Goal: Task Accomplishment & Management: Manage account settings

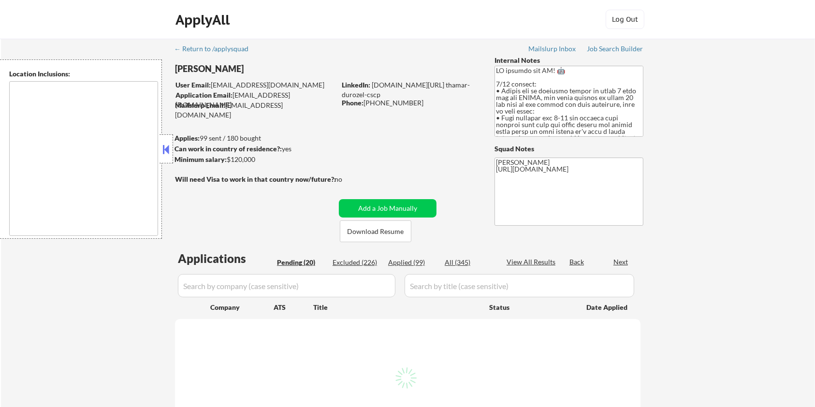
type textarea "Seattle, WA Mercer Island, WA Shoreline, WA Tukwila, WA Burien, WA SeaTac, WA R…"
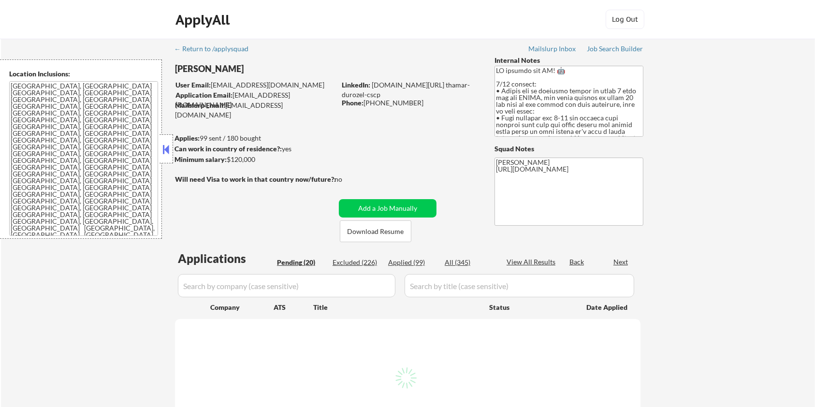
select select ""pending""
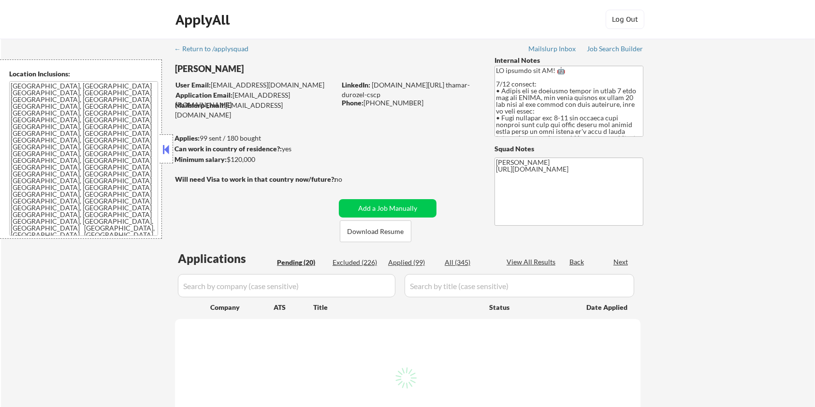
select select ""pending""
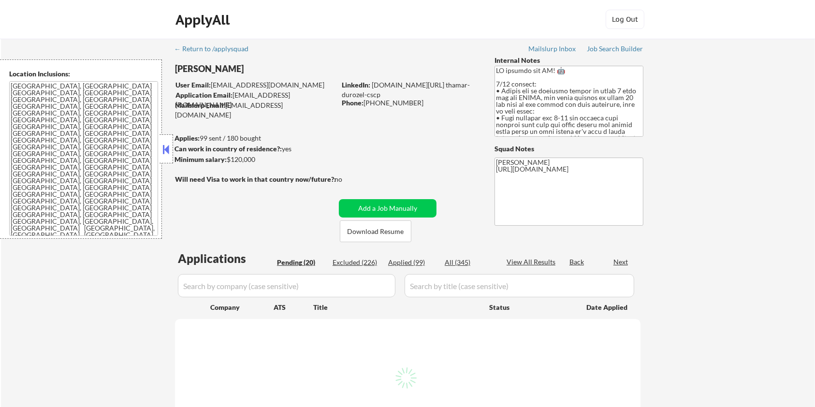
select select ""pending""
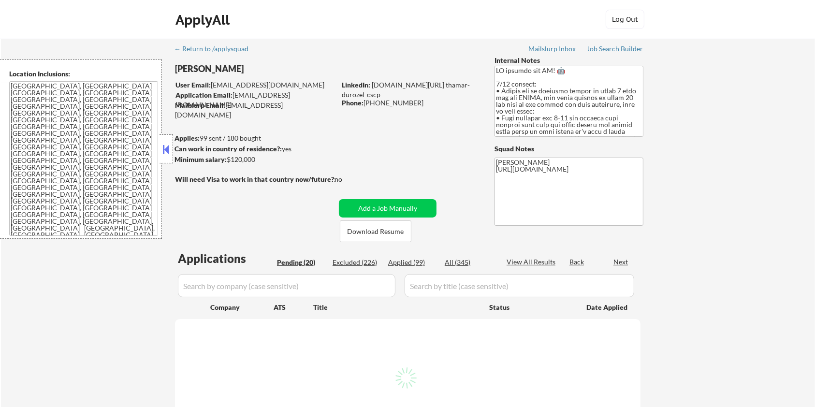
select select ""pending""
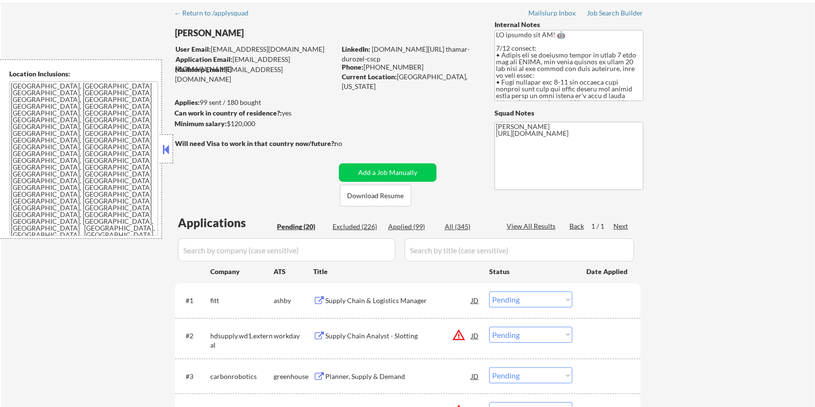
scroll to position [64, 0]
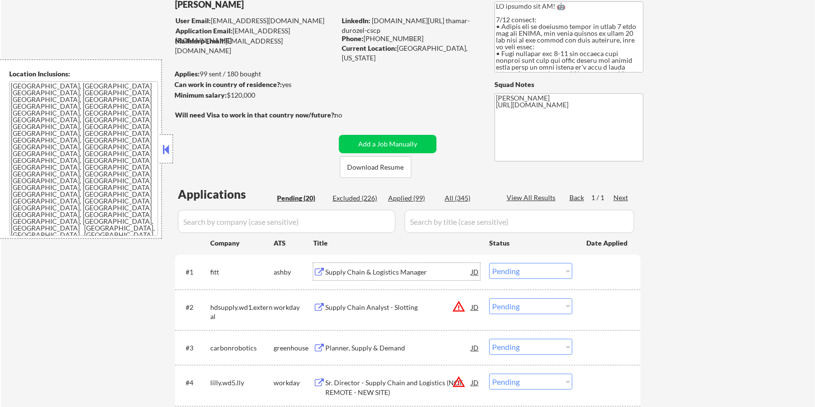
click at [359, 265] on div "Supply Chain & Logistics Manager" at bounding box center [398, 271] width 146 height 17
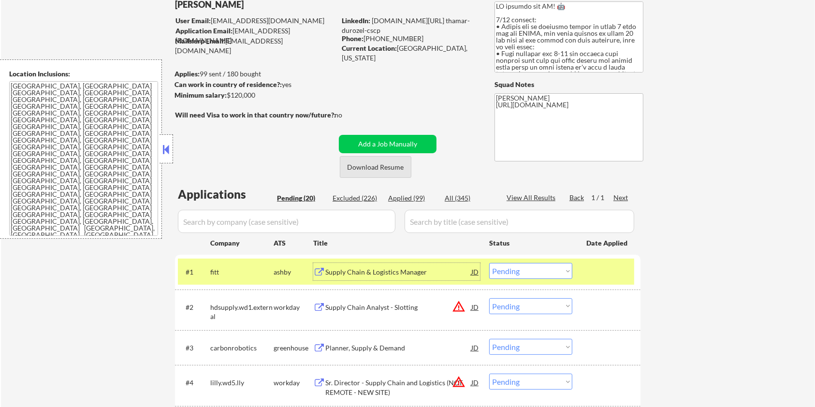
click at [362, 169] on button "Download Resume" at bounding box center [376, 167] width 72 height 22
click at [531, 269] on select "Choose an option... Pending Applied Excluded (Questions) Excluded (Expired) Exc…" at bounding box center [530, 271] width 83 height 16
click at [489, 263] on select "Choose an option... Pending Applied Excluded (Questions) Excluded (Expired) Exc…" at bounding box center [530, 271] width 83 height 16
select select ""pending""
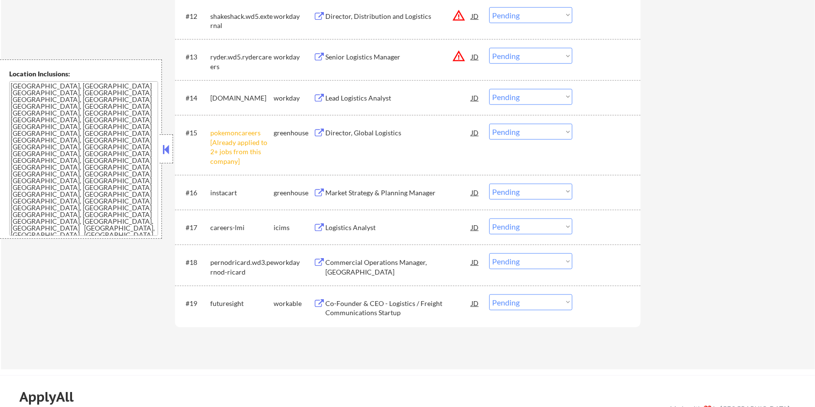
scroll to position [902, 0]
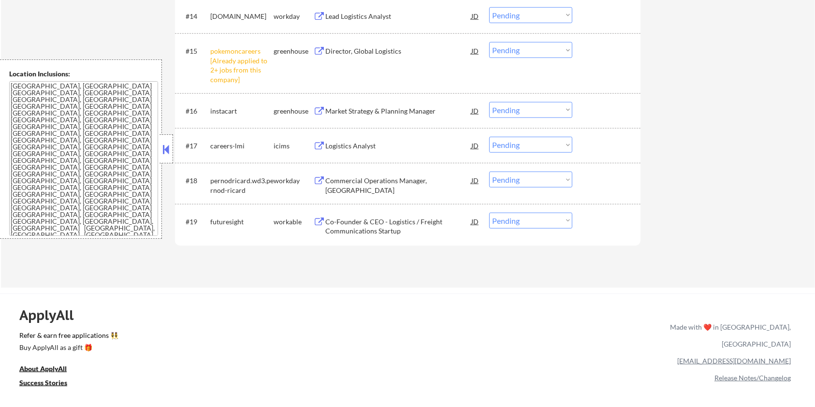
click at [356, 220] on div "Co-Founder & CEO - Logistics / Freight Communications Startup" at bounding box center [398, 226] width 146 height 19
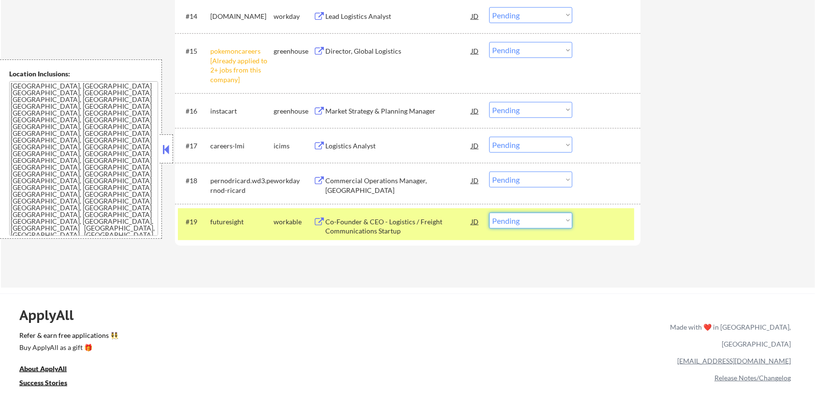
click at [526, 216] on select "Choose an option... Pending Applied Excluded (Questions) Excluded (Expired) Exc…" at bounding box center [530, 221] width 83 height 16
select select ""excluded__bad_match_""
click at [489, 213] on select "Choose an option... Pending Applied Excluded (Questions) Excluded (Expired) Exc…" at bounding box center [530, 221] width 83 height 16
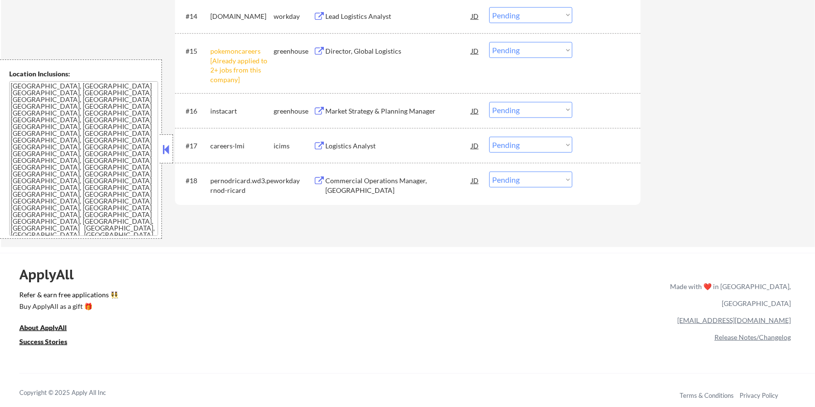
click at [367, 107] on div "Market Strategy & Planning Manager" at bounding box center [398, 111] width 146 height 10
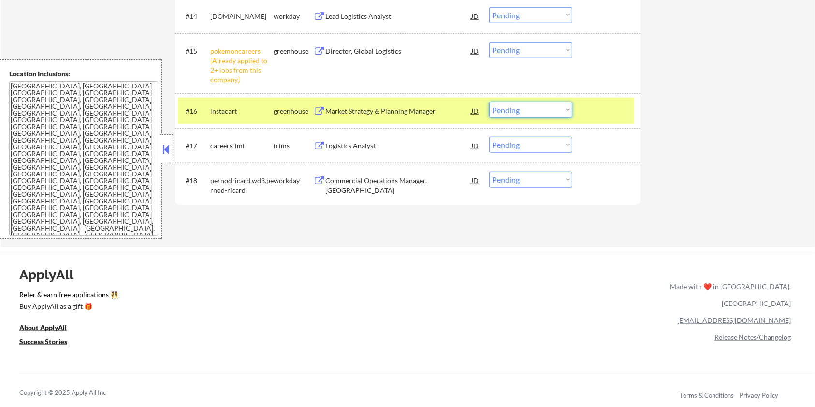
click at [560, 105] on select "Choose an option... Pending Applied Excluded (Questions) Excluded (Expired) Exc…" at bounding box center [530, 110] width 83 height 16
click at [489, 102] on select "Choose an option... Pending Applied Excluded (Questions) Excluded (Expired) Exc…" at bounding box center [530, 110] width 83 height 16
select select ""pending""
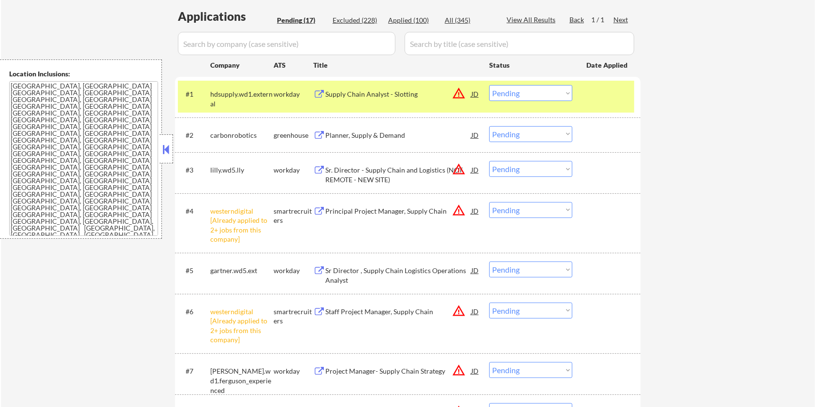
scroll to position [193, 0]
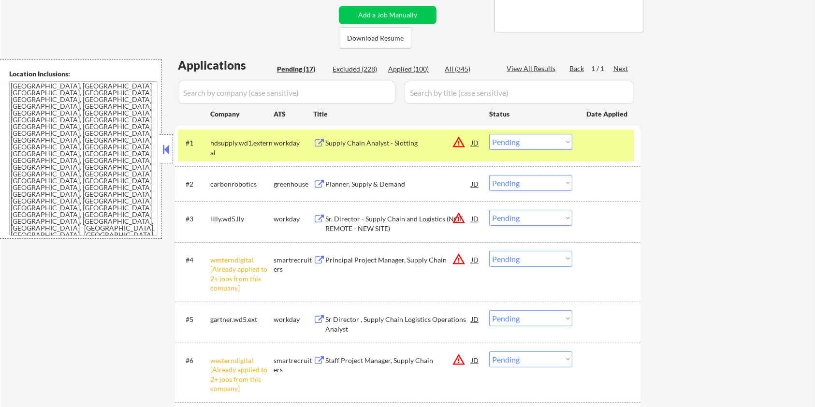
click at [555, 257] on select "Choose an option... Pending Applied Excluded (Questions) Excluded (Expired) Exc…" at bounding box center [530, 259] width 83 height 16
click at [489, 251] on select "Choose an option... Pending Applied Excluded (Questions) Excluded (Expired) Exc…" at bounding box center [530, 259] width 83 height 16
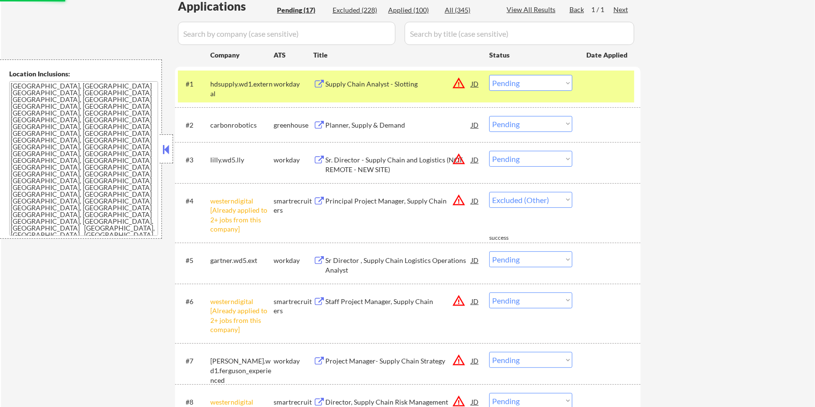
scroll to position [258, 0]
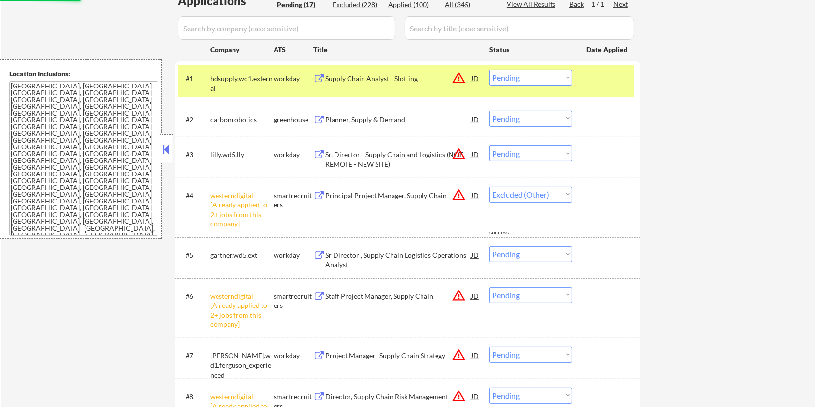
select select ""pending""
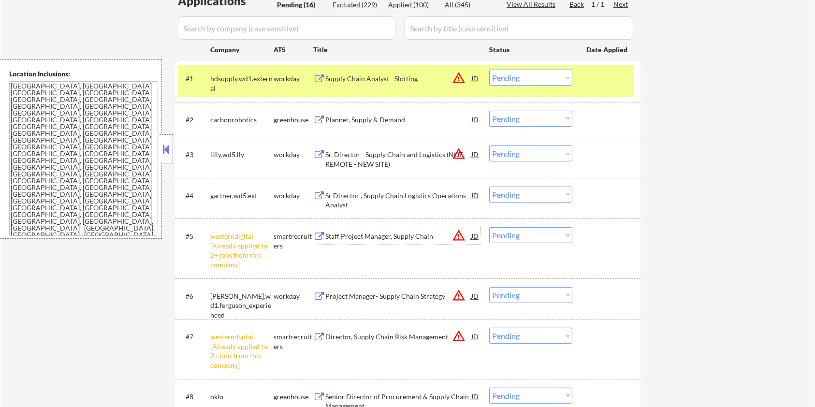
click at [363, 233] on div "Staff Project Manager, Supply Chain" at bounding box center [398, 237] width 146 height 10
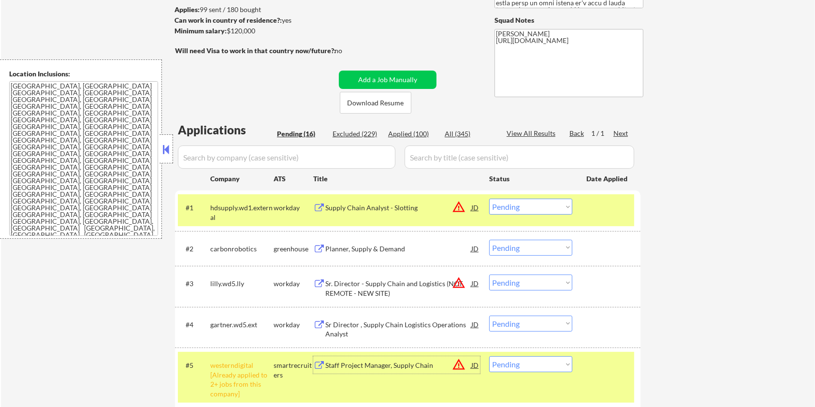
scroll to position [193, 0]
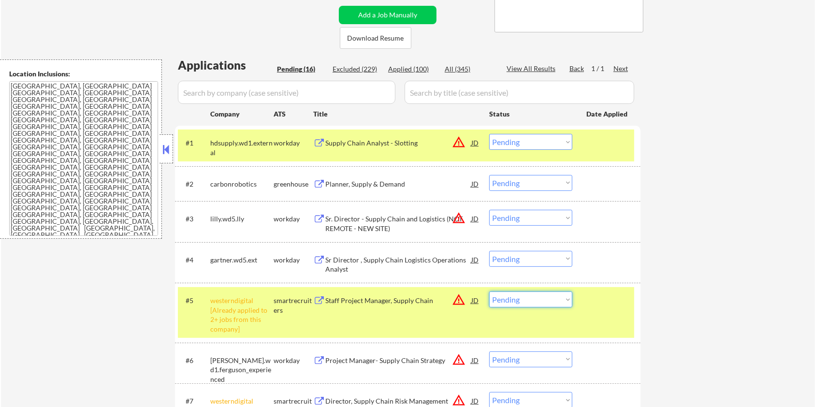
click at [525, 306] on select "Choose an option... Pending Applied Excluded (Questions) Excluded (Expired) Exc…" at bounding box center [530, 300] width 83 height 16
click at [489, 292] on select "Choose an option... Pending Applied Excluded (Questions) Excluded (Expired) Exc…" at bounding box center [530, 300] width 83 height 16
select select ""pending""
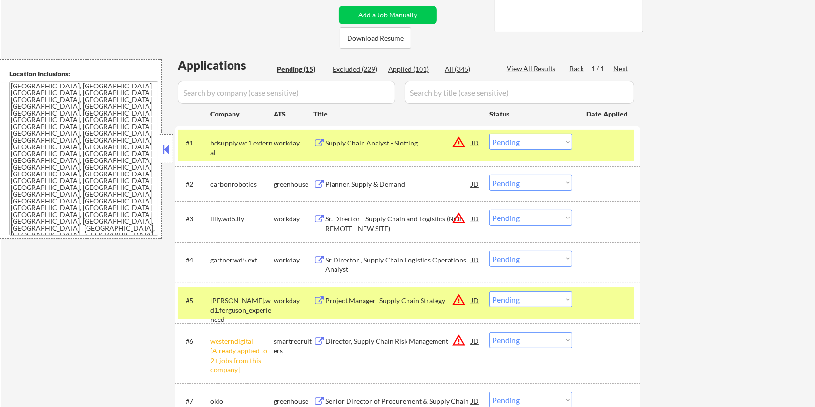
click at [352, 187] on div "Planner, Supply & Demand" at bounding box center [398, 184] width 146 height 10
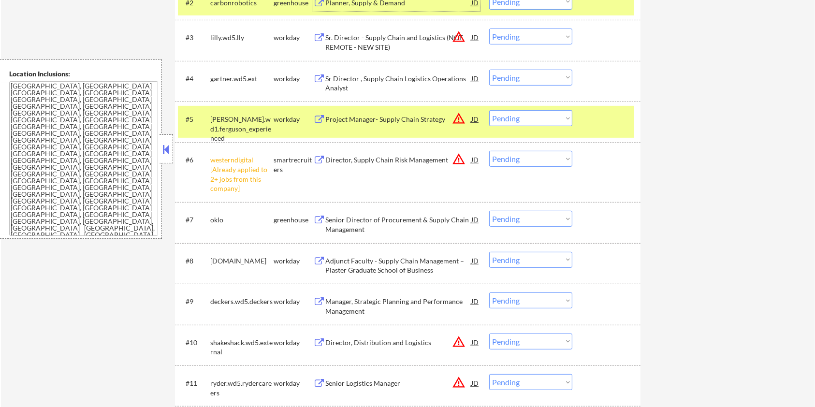
scroll to position [387, 0]
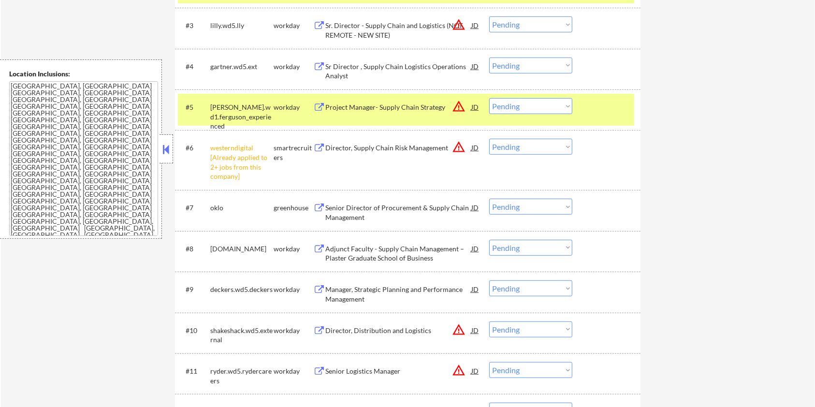
click at [361, 211] on div "Senior Director of Procurement & Supply Chain Management" at bounding box center [398, 212] width 146 height 19
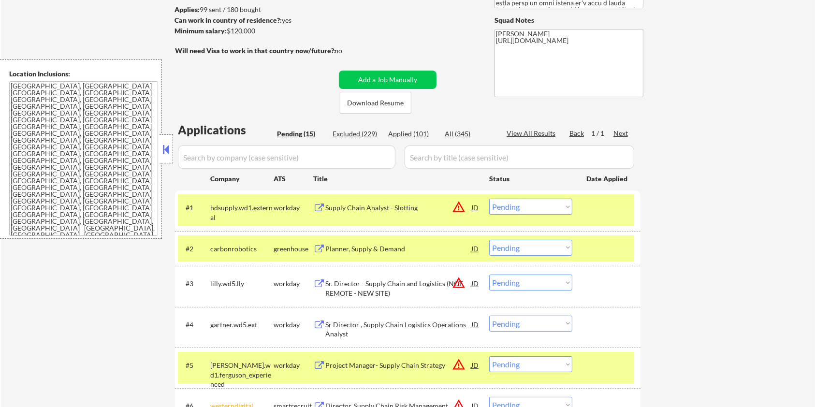
scroll to position [193, 0]
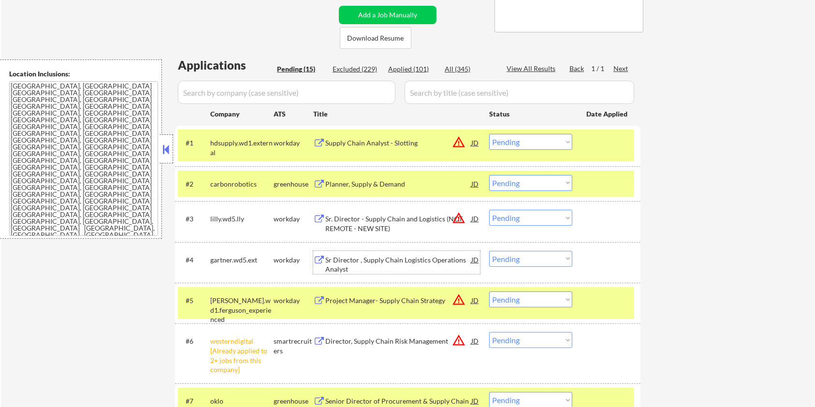
click at [371, 262] on div "Sr Director , Supply Chain Logistics Operations Analyst" at bounding box center [398, 264] width 146 height 19
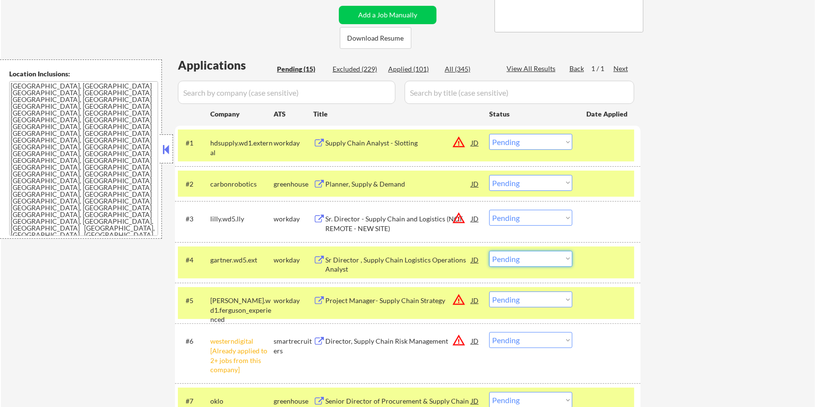
click at [530, 257] on select "Choose an option... Pending Applied Excluded (Questions) Excluded (Expired) Exc…" at bounding box center [530, 259] width 83 height 16
click at [489, 251] on select "Choose an option... Pending Applied Excluded (Questions) Excluded (Expired) Exc…" at bounding box center [530, 259] width 83 height 16
select select ""pending""
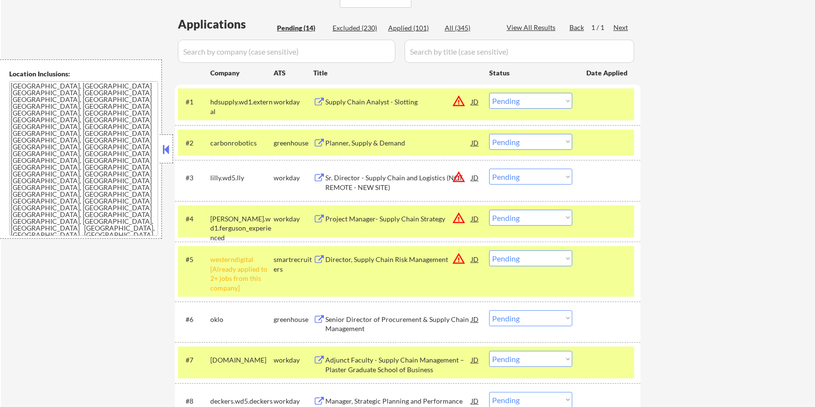
scroll to position [258, 0]
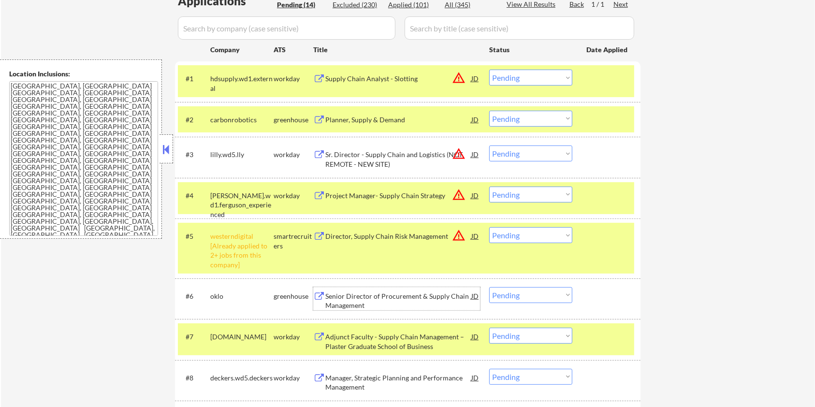
click at [392, 297] on div "Senior Director of Procurement & Supply Chain Management" at bounding box center [398, 301] width 146 height 19
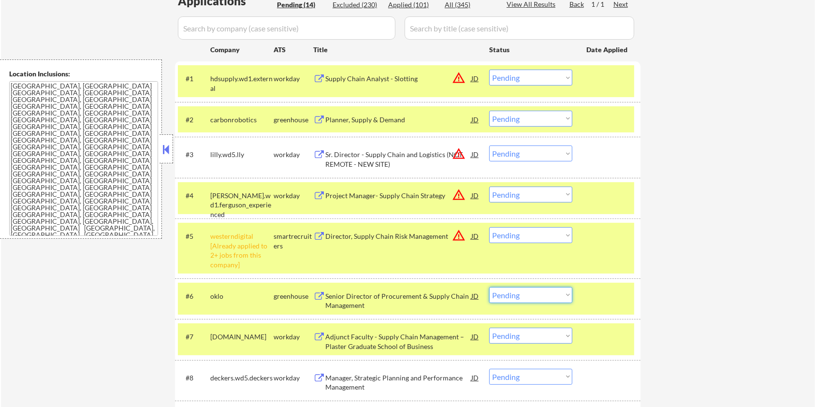
click at [516, 294] on select "Choose an option... Pending Applied Excluded (Questions) Excluded (Expired) Exc…" at bounding box center [530, 295] width 83 height 16
click at [489, 287] on select "Choose an option... Pending Applied Excluded (Questions) Excluded (Expired) Exc…" at bounding box center [530, 295] width 83 height 16
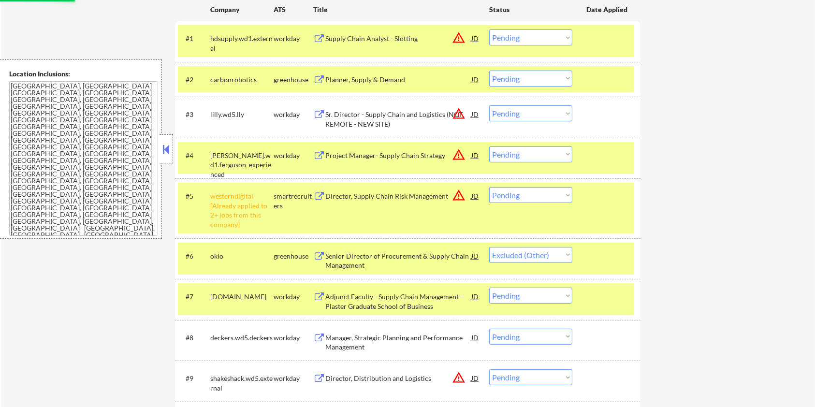
scroll to position [322, 0]
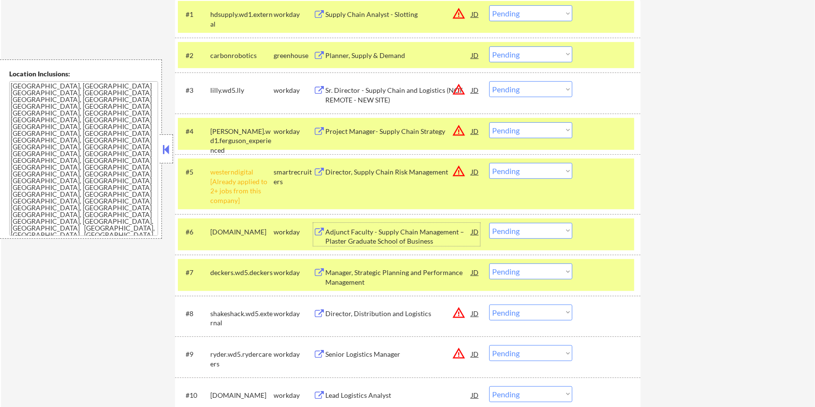
click at [337, 233] on div "Adjunct Faculty - Supply Chain Management – Plaster Graduate School of Business" at bounding box center [398, 236] width 146 height 19
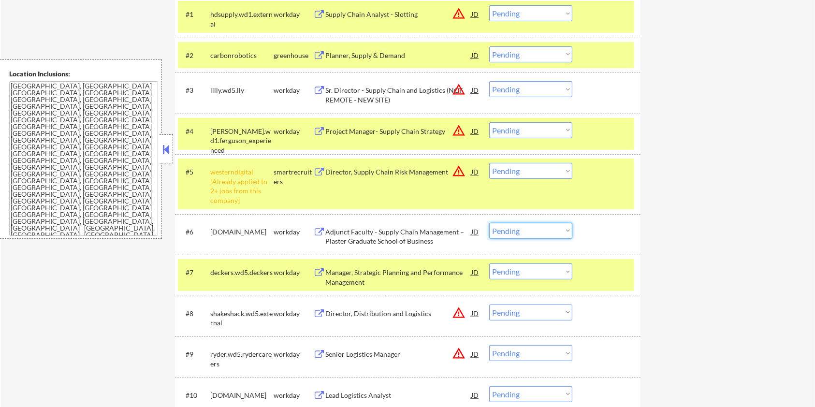
click at [520, 228] on select "Choose an option... Pending Applied Excluded (Questions) Excluded (Expired) Exc…" at bounding box center [530, 231] width 83 height 16
click at [489, 223] on select "Choose an option... Pending Applied Excluded (Questions) Excluded (Expired) Exc…" at bounding box center [530, 231] width 83 height 16
select select ""pending""
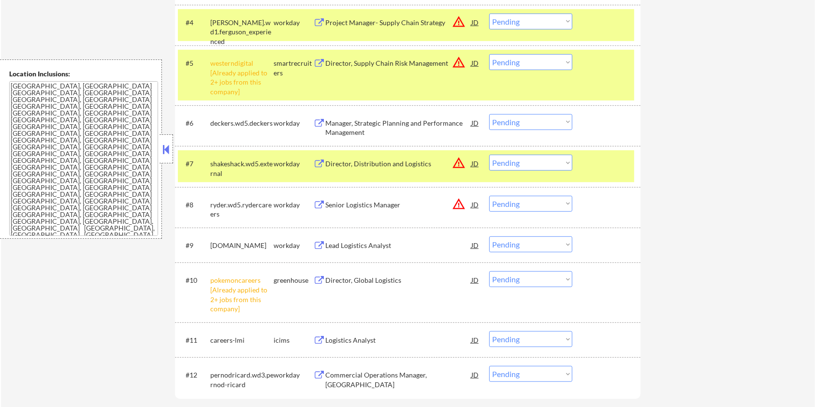
scroll to position [515, 0]
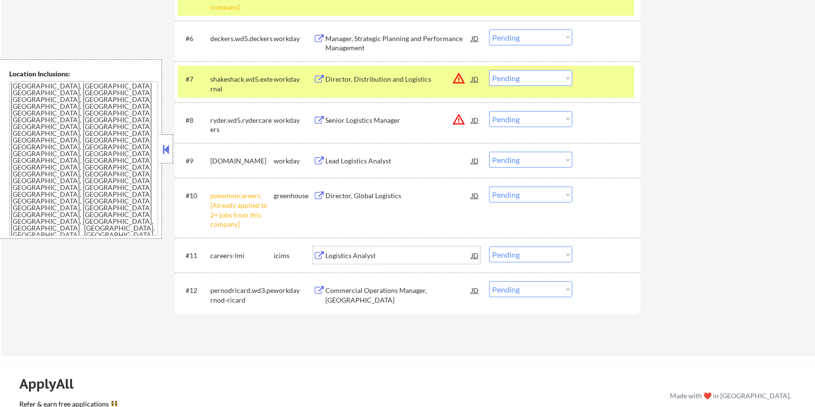
click at [356, 249] on div "Logistics Analyst" at bounding box center [398, 255] width 146 height 17
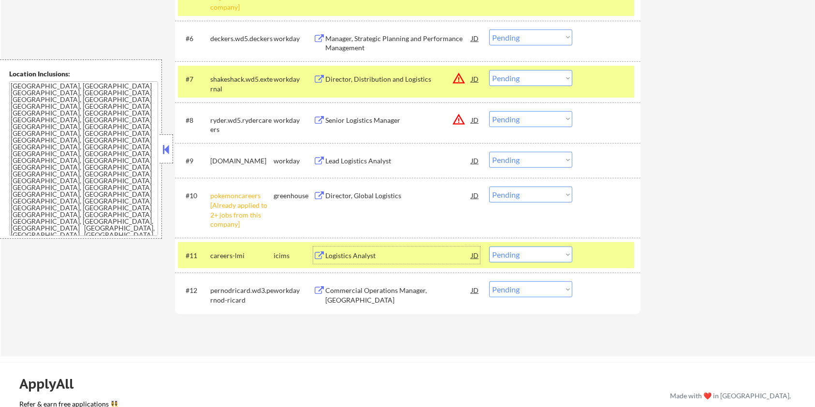
click at [534, 253] on select "Choose an option... Pending Applied Excluded (Questions) Excluded (Expired) Exc…" at bounding box center [530, 255] width 83 height 16
click at [489, 247] on select "Choose an option... Pending Applied Excluded (Questions) Excluded (Expired) Exc…" at bounding box center [530, 255] width 83 height 16
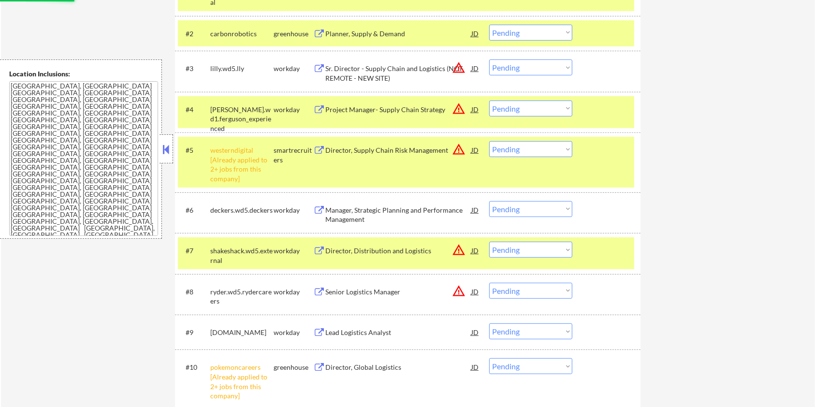
scroll to position [322, 0]
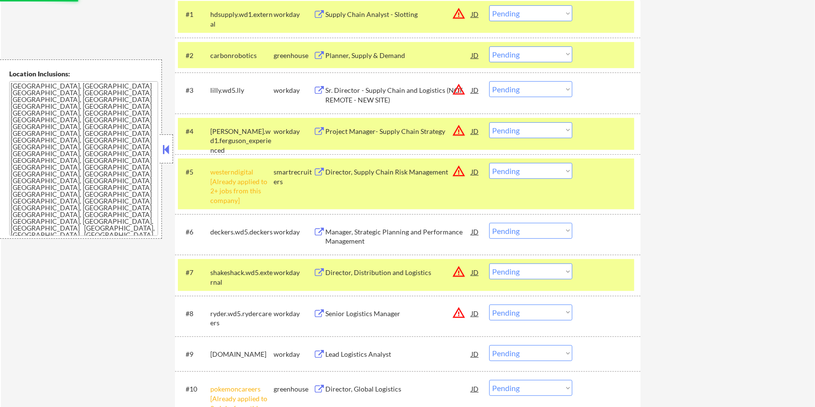
select select ""pending""
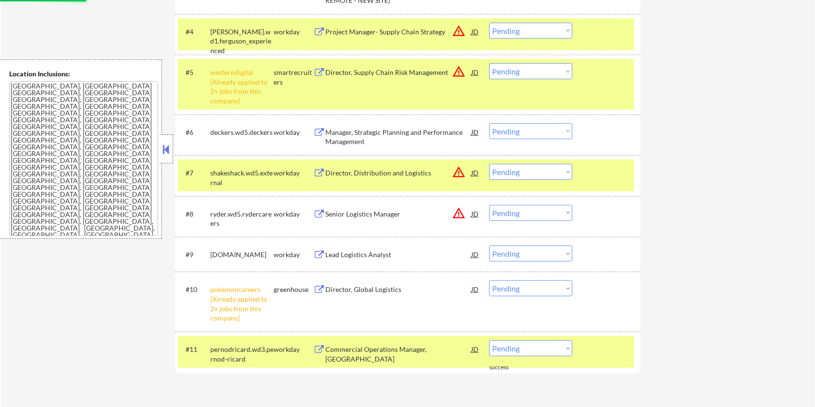
scroll to position [451, 0]
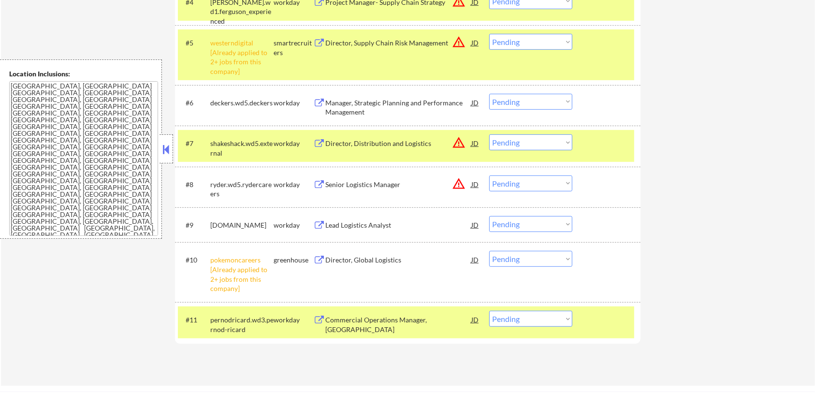
click at [356, 259] on div "Director, Global Logistics" at bounding box center [398, 260] width 146 height 10
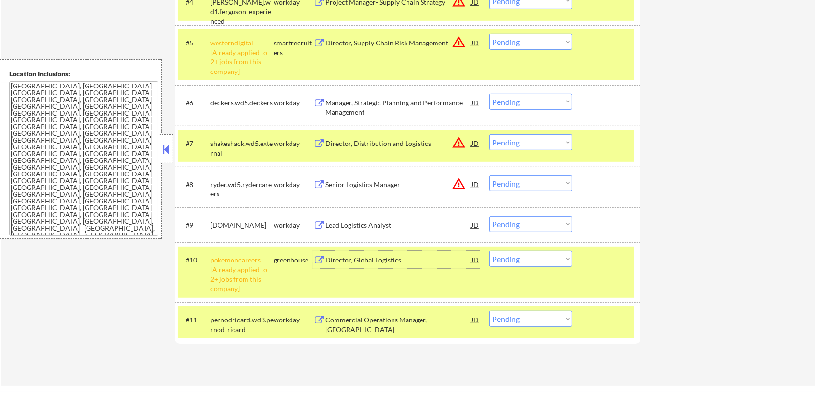
click at [517, 260] on select "Choose an option... Pending Applied Excluded (Questions) Excluded (Expired) Exc…" at bounding box center [530, 259] width 83 height 16
click at [489, 251] on select "Choose an option... Pending Applied Excluded (Questions) Excluded (Expired) Exc…" at bounding box center [530, 259] width 83 height 16
select select ""pending""
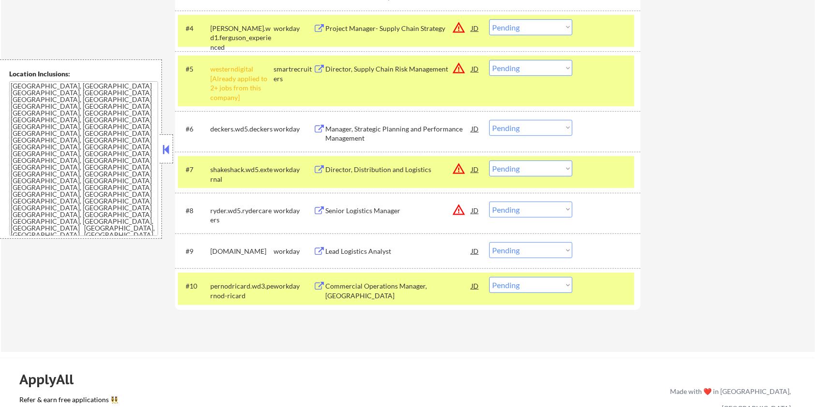
scroll to position [387, 0]
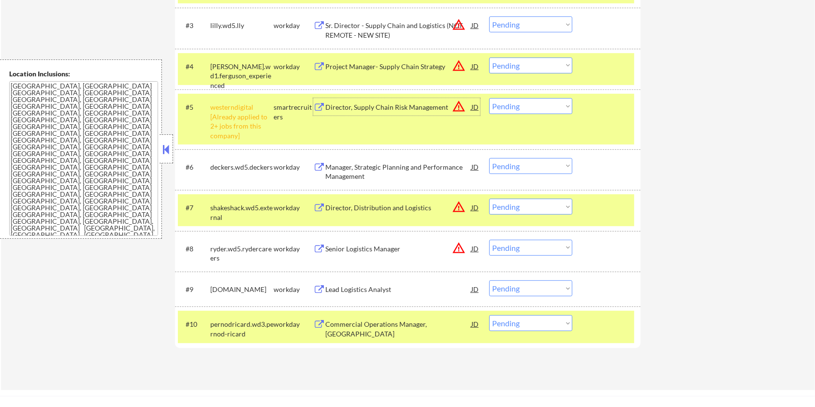
click at [346, 114] on div "Director, Supply Chain Risk Management" at bounding box center [398, 106] width 146 height 17
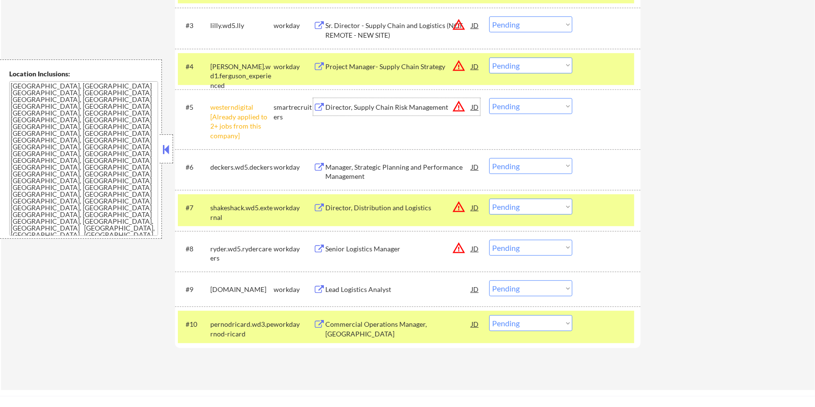
scroll to position [322, 0]
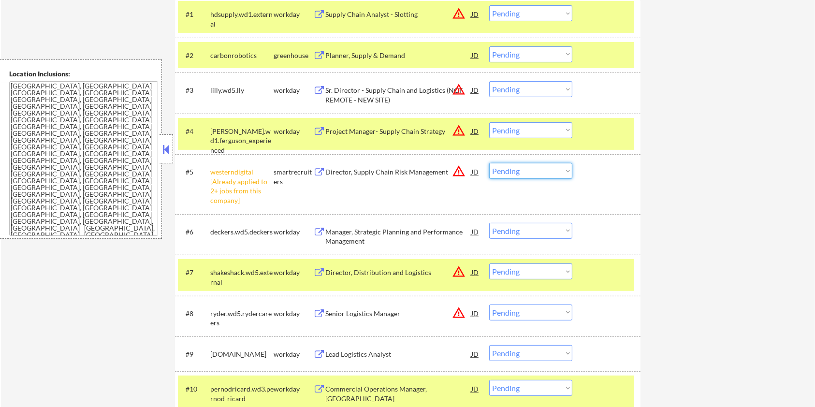
click at [532, 171] on select "Choose an option... Pending Applied Excluded (Questions) Excluded (Expired) Exc…" at bounding box center [530, 171] width 83 height 16
click at [489, 163] on select "Choose an option... Pending Applied Excluded (Questions) Excluded (Expired) Exc…" at bounding box center [530, 171] width 83 height 16
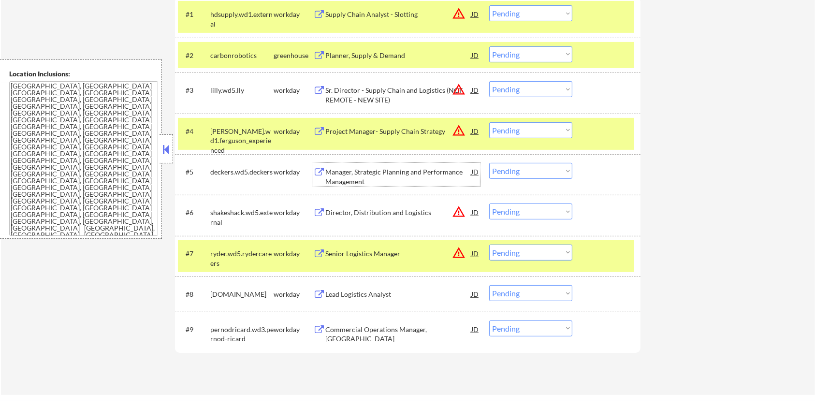
click at [336, 170] on div "Manager, Strategic Planning and Performance Management" at bounding box center [398, 176] width 146 height 19
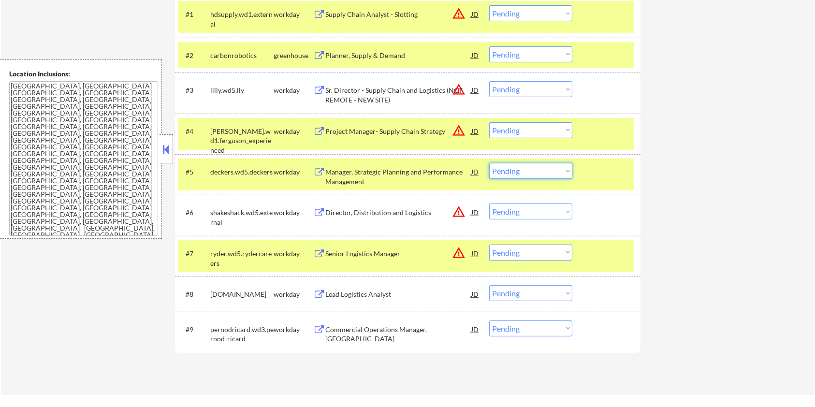
click at [531, 171] on select "Choose an option... Pending Applied Excluded (Questions) Excluded (Expired) Exc…" at bounding box center [530, 171] width 83 height 16
click at [489, 163] on select "Choose an option... Pending Applied Excluded (Questions) Excluded (Expired) Exc…" at bounding box center [530, 171] width 83 height 16
select select ""pending""
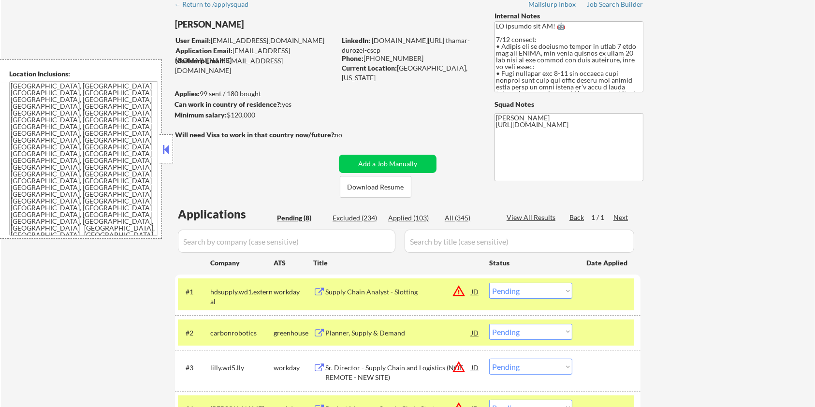
scroll to position [0, 0]
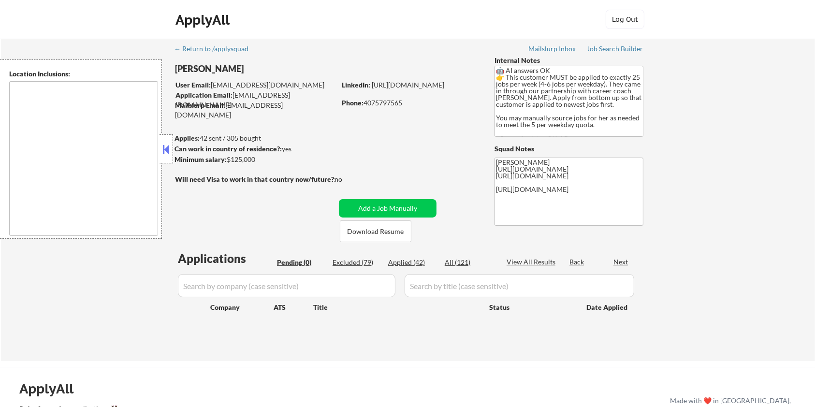
type textarea "[GEOGRAPHIC_DATA], [GEOGRAPHIC_DATA] [GEOGRAPHIC_DATA], [GEOGRAPHIC_DATA] [GEOG…"
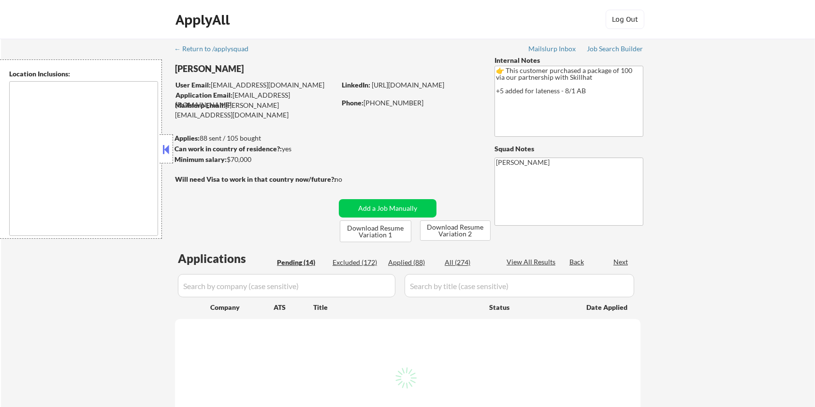
select select ""pending""
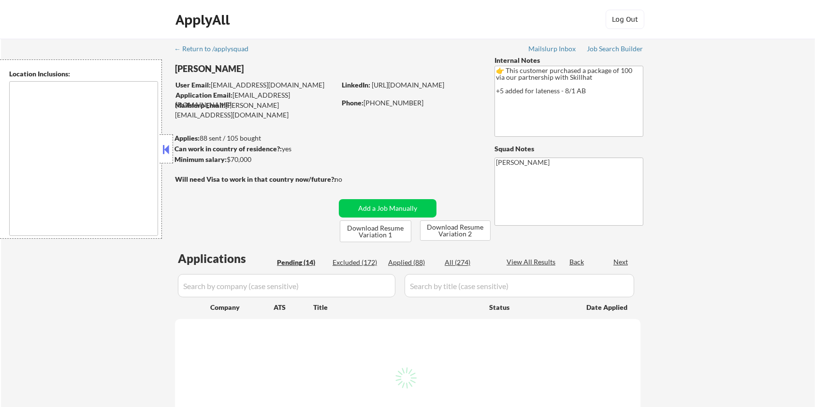
select select ""pending""
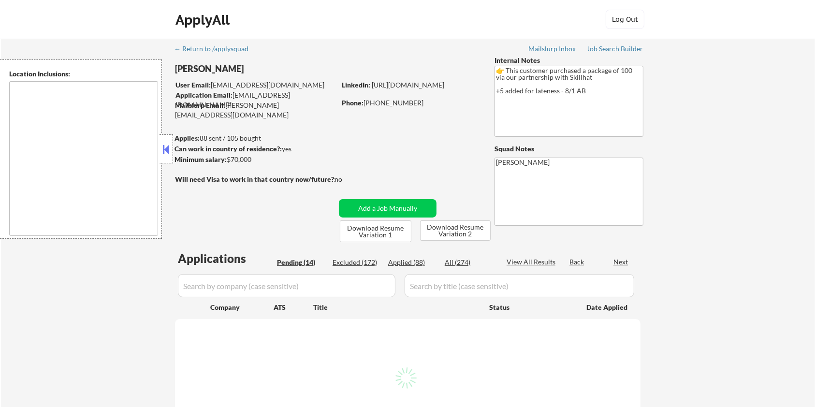
select select ""pending""
type textarea "country:CA"
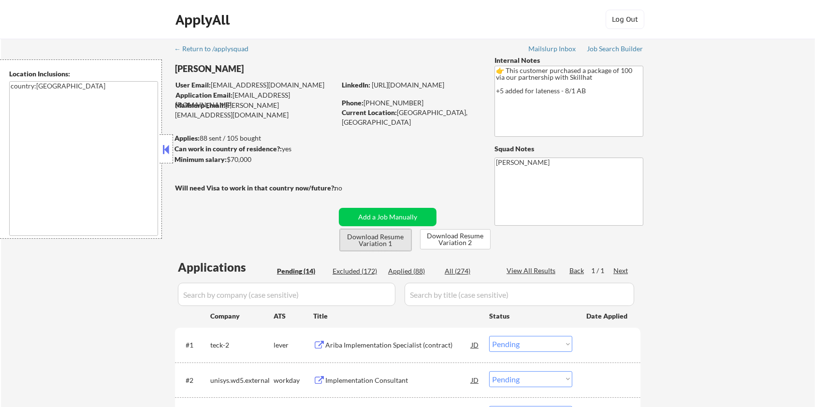
click at [370, 239] on button "Download Resume Variation 1" at bounding box center [376, 240] width 72 height 22
click at [456, 237] on button "Download Resume Variation 2" at bounding box center [455, 239] width 71 height 20
click at [406, 269] on div "Applied (88)" at bounding box center [412, 271] width 48 height 10
select select ""applied""
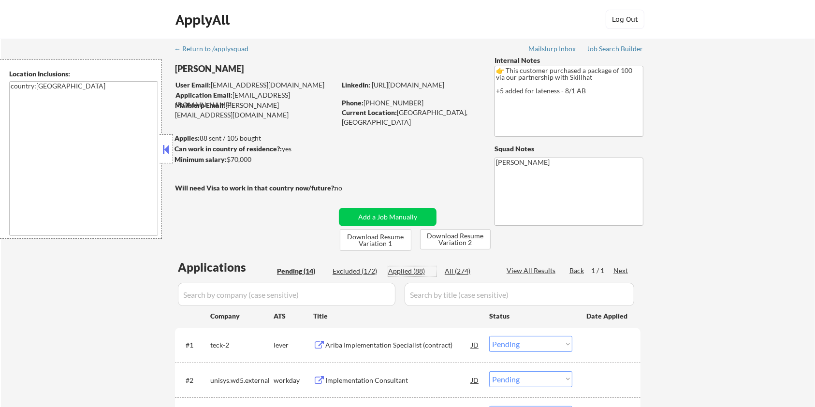
select select ""applied""
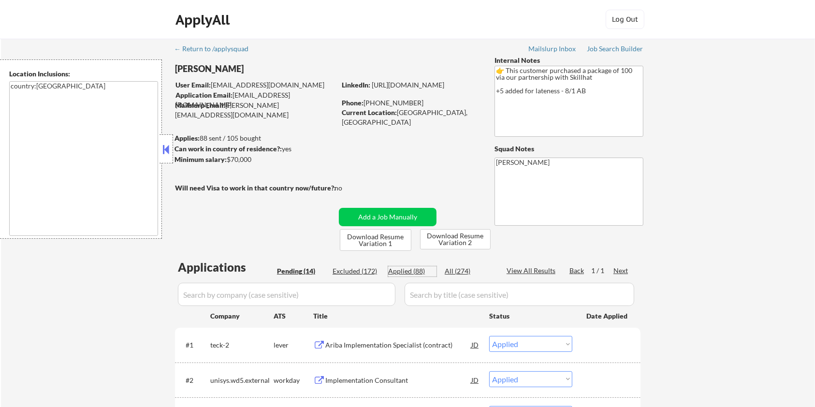
select select ""applied""
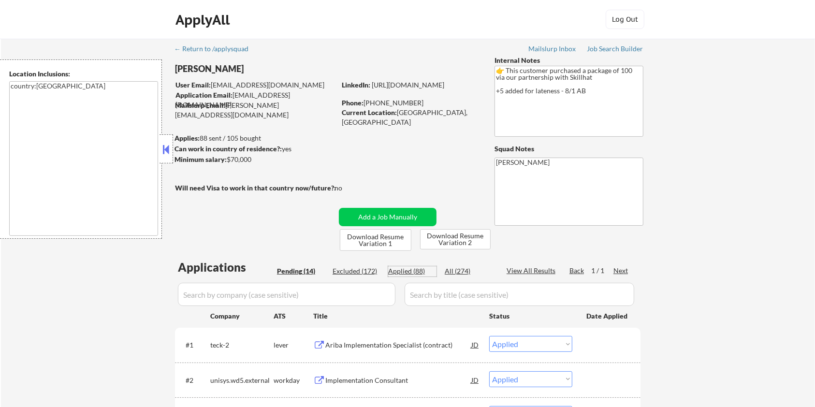
select select ""applied""
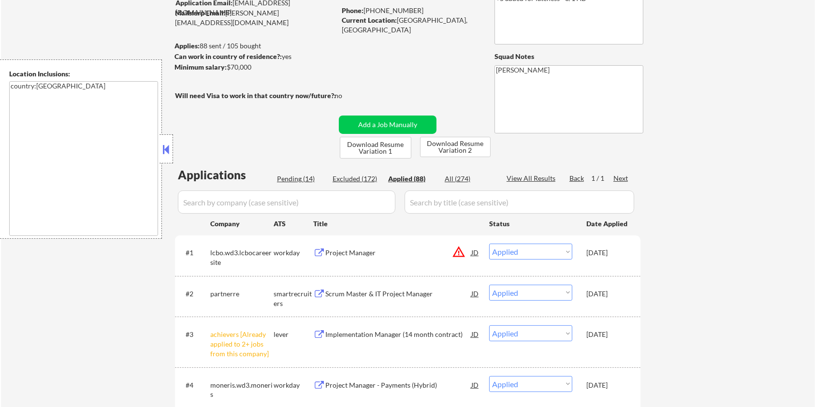
scroll to position [129, 0]
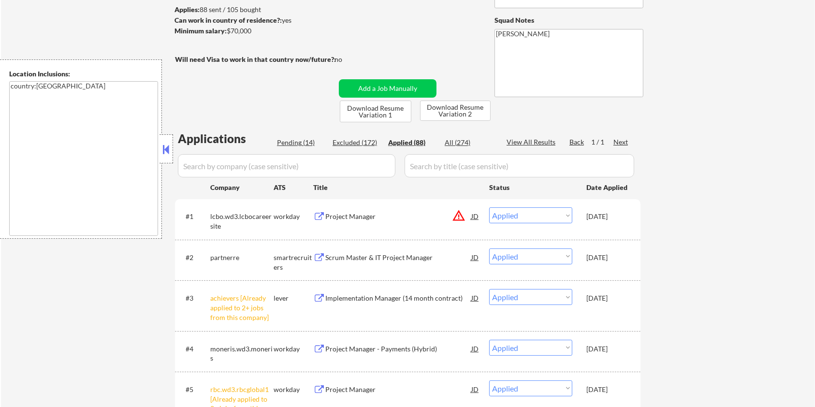
select select ""applied""
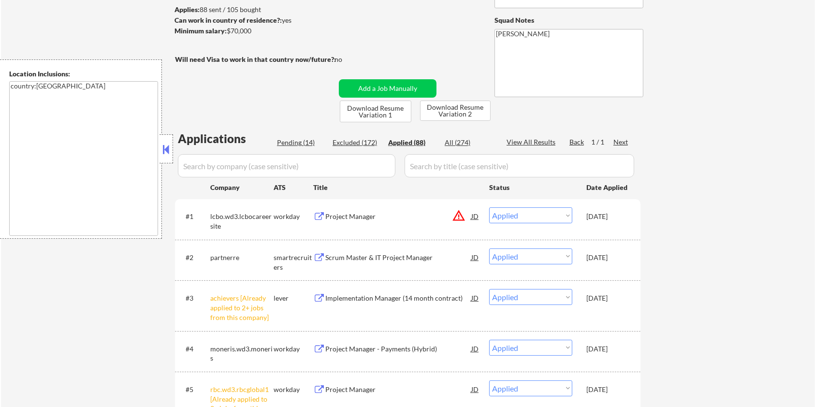
select select ""applied""
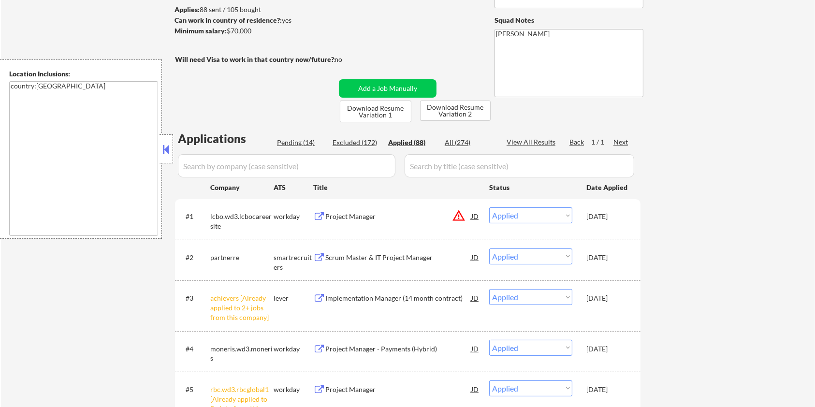
select select ""applied""
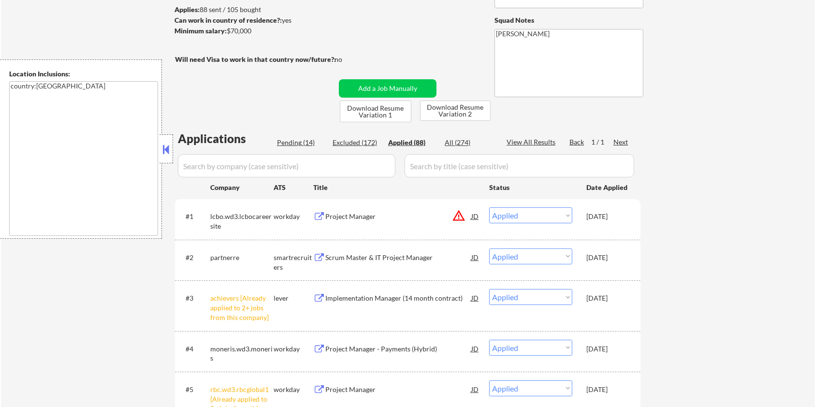
select select ""applied""
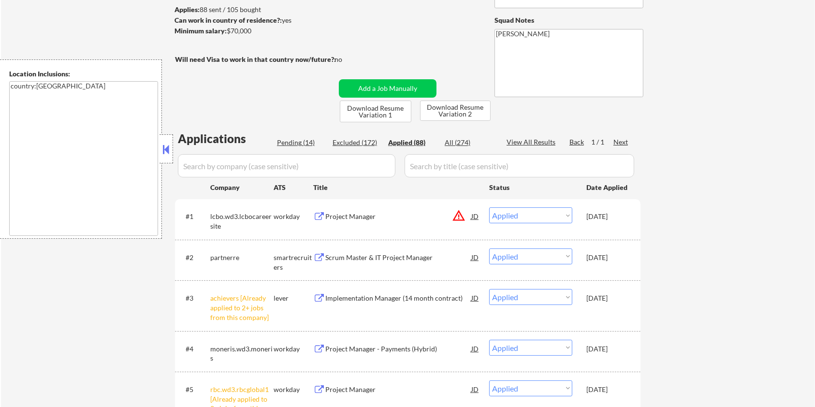
select select ""applied""
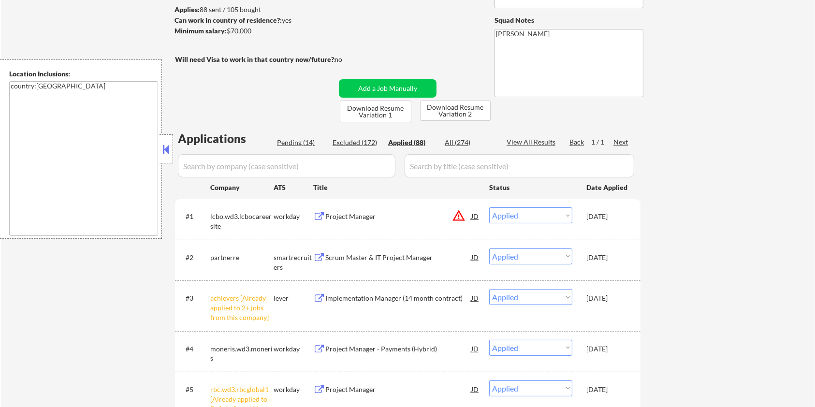
select select ""applied""
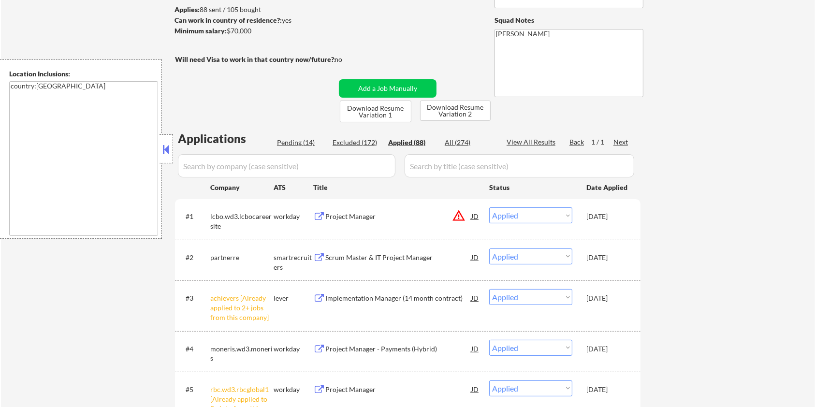
select select ""applied""
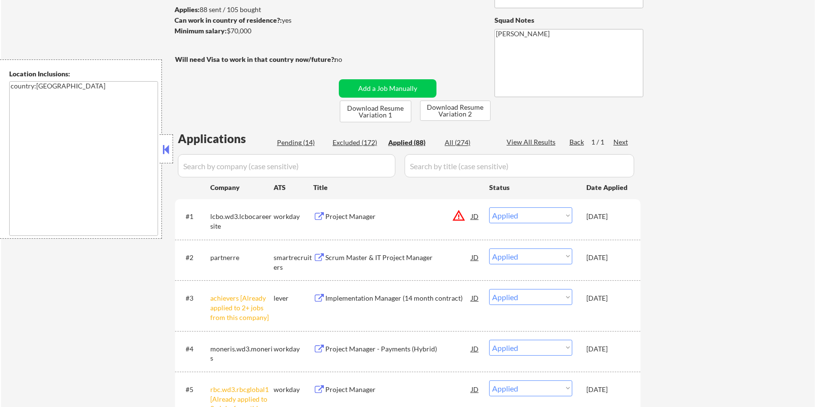
select select ""applied""
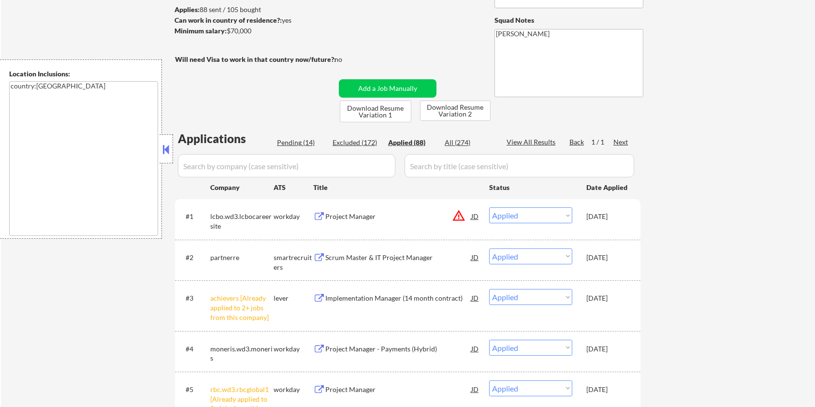
select select ""applied""
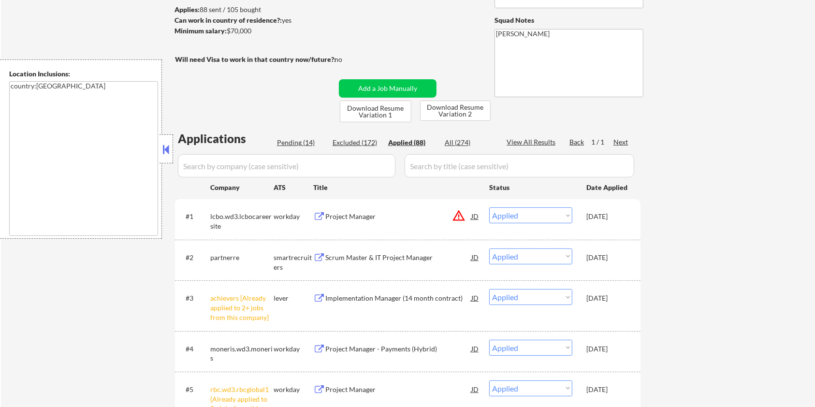
select select ""applied""
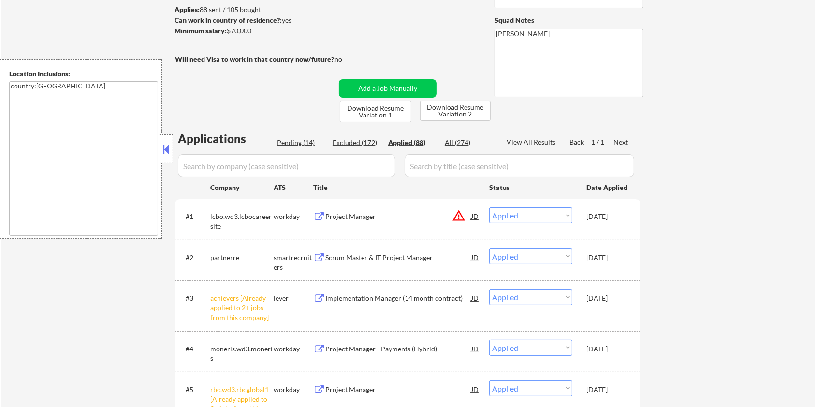
select select ""applied""
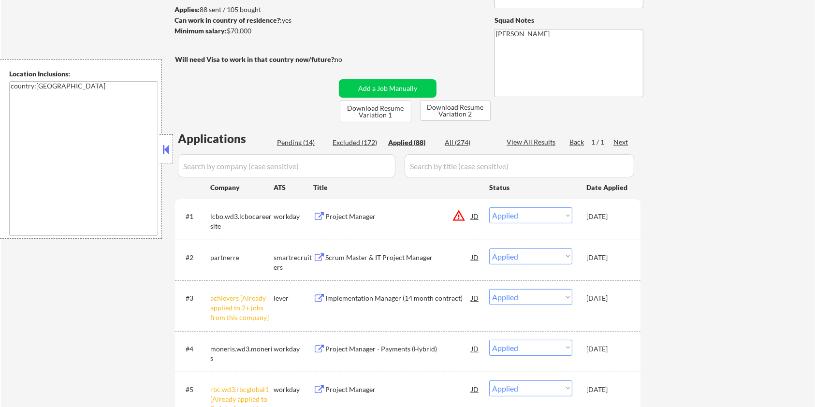
select select ""applied""
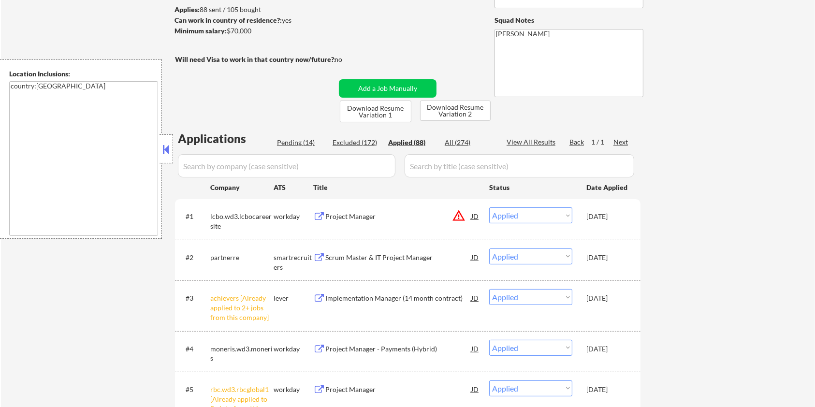
select select ""applied""
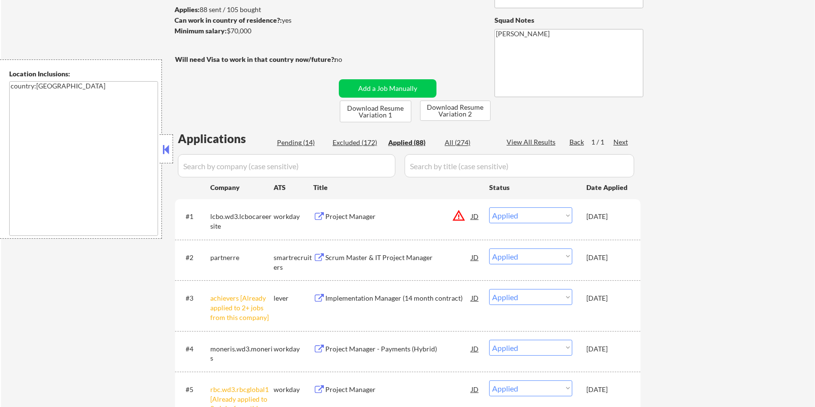
select select ""applied""
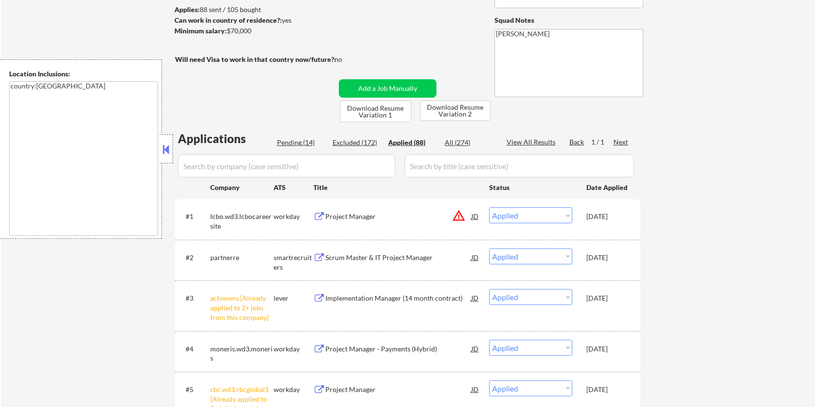
select select ""applied""
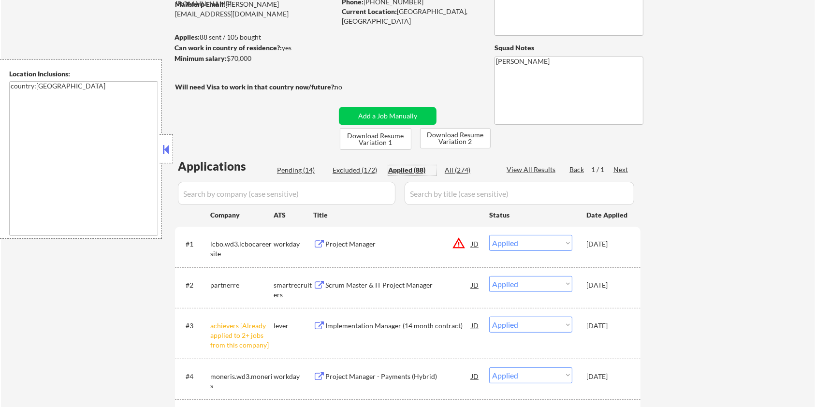
scroll to position [0, 0]
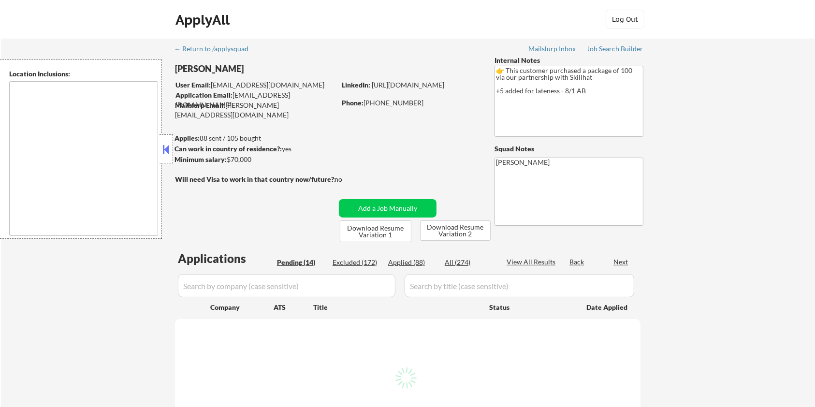
select select ""pending""
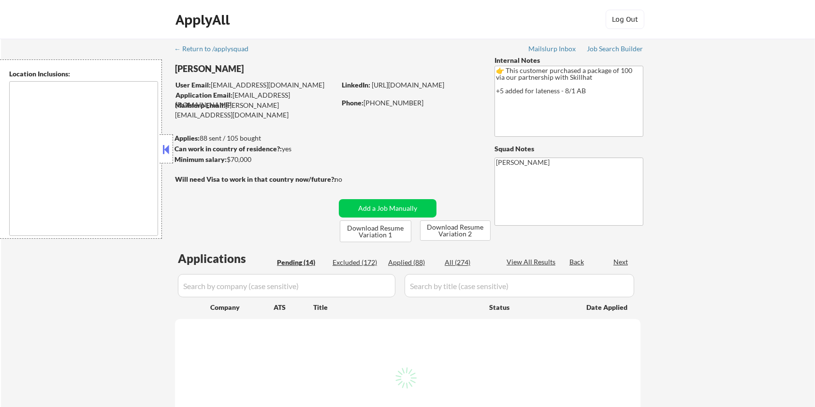
select select ""pending""
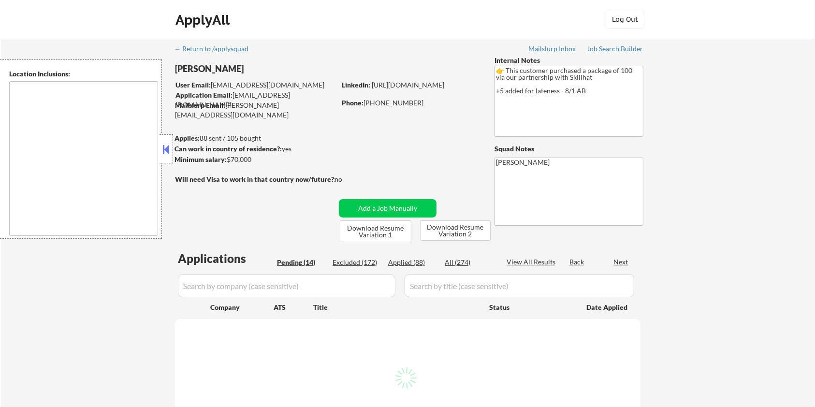
select select ""pending""
type textarea "country:CA"
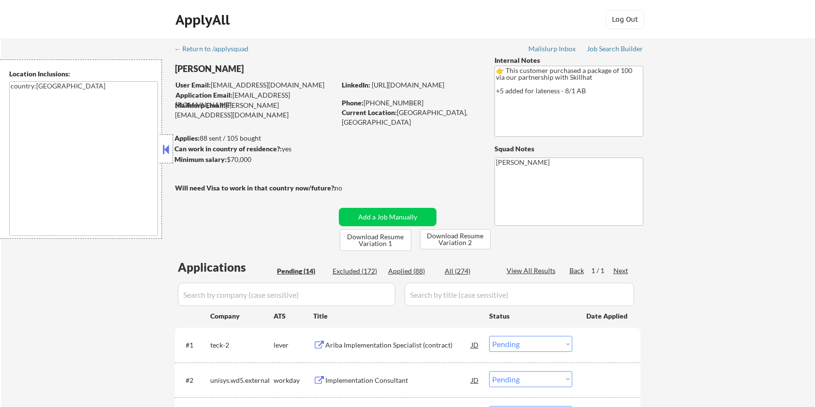
click at [336, 344] on div "Ariba Implementation Specialist (contract)" at bounding box center [398, 345] width 146 height 10
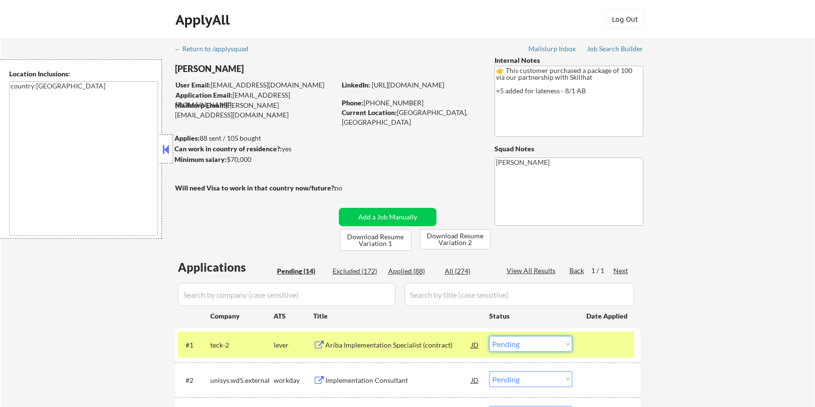
click at [525, 347] on select "Choose an option... Pending Applied Excluded (Questions) Excluded (Expired) Exc…" at bounding box center [530, 344] width 83 height 16
click at [489, 336] on select "Choose an option... Pending Applied Excluded (Questions) Excluded (Expired) Exc…" at bounding box center [530, 344] width 83 height 16
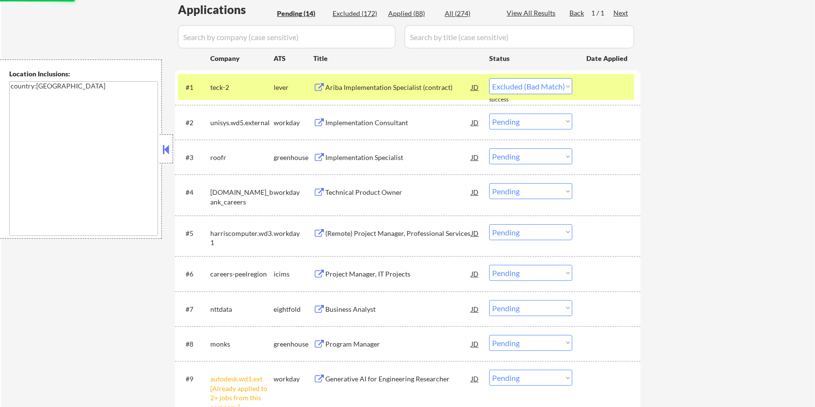
scroll to position [322, 0]
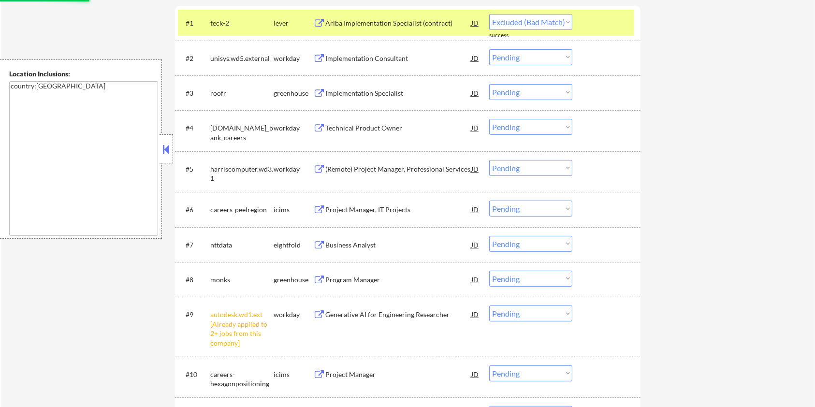
select select ""pending""
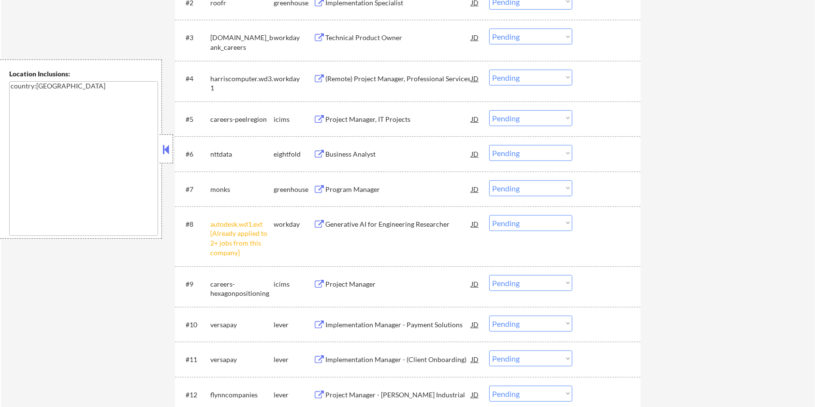
scroll to position [451, 0]
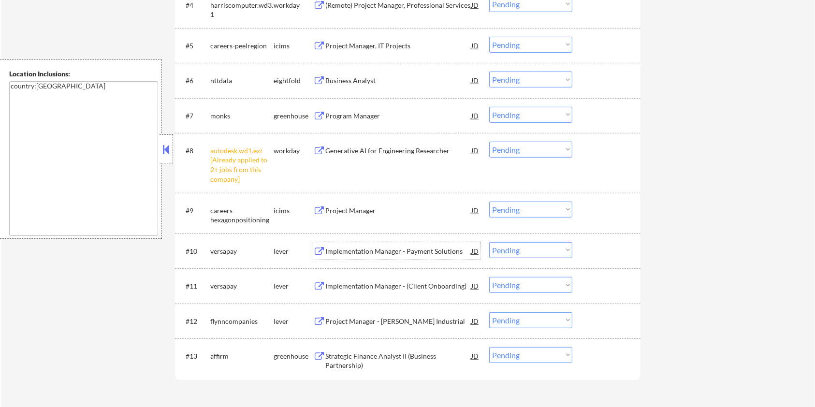
click at [349, 249] on div "Implementation Manager - Payment Solutions" at bounding box center [398, 252] width 146 height 10
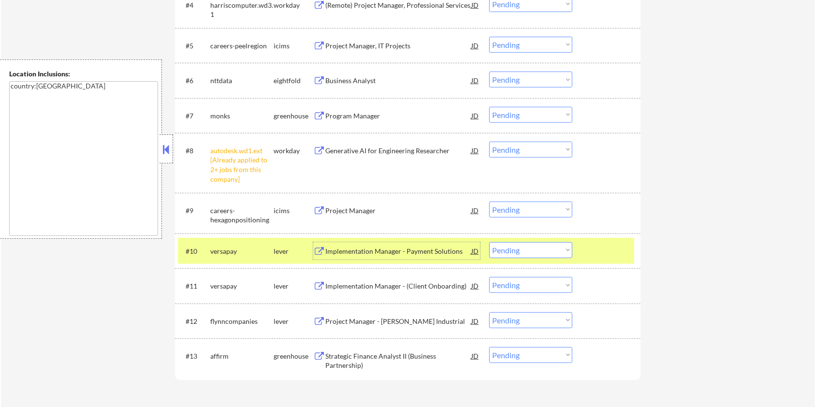
click at [351, 250] on div "Implementation Manager - Payment Solutions" at bounding box center [398, 252] width 146 height 10
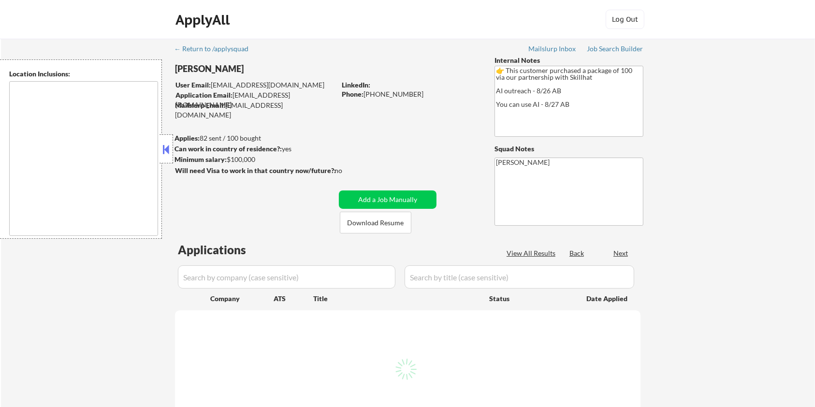
select select ""pending""
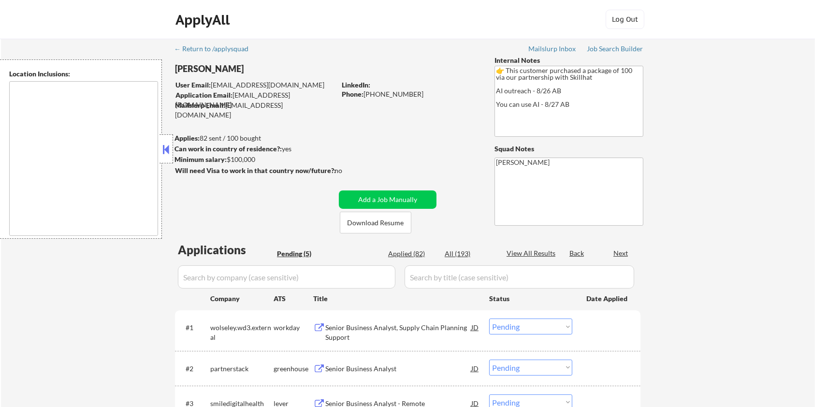
type textarea "[GEOGRAPHIC_DATA], ON [GEOGRAPHIC_DATA], ON [GEOGRAPHIC_DATA], ON [GEOGRAPHIC_D…"
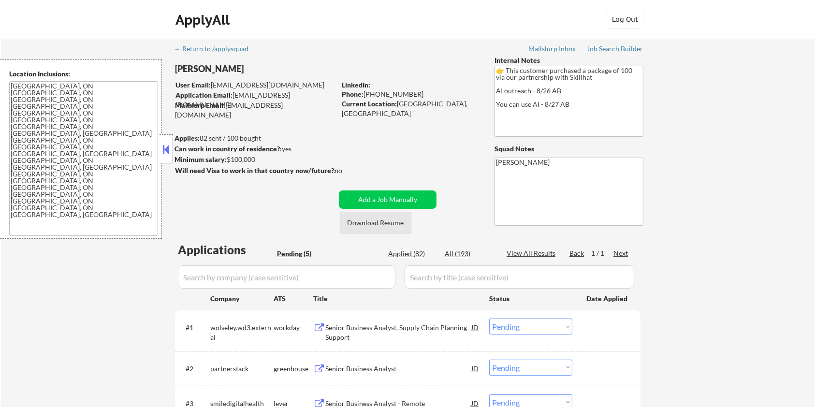
click at [383, 224] on button "Download Resume" at bounding box center [376, 223] width 72 height 22
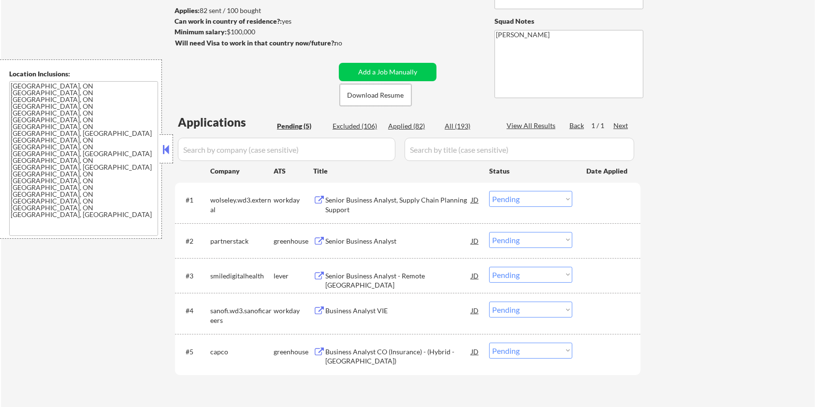
scroll to position [193, 0]
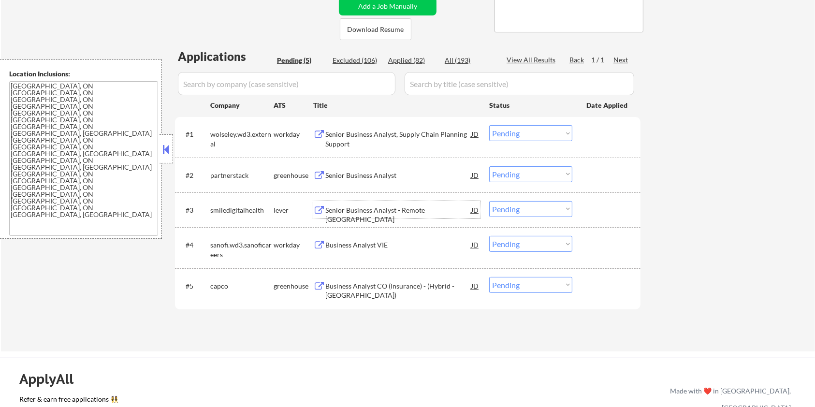
click at [353, 203] on div "Senior Business Analyst - Remote Canada" at bounding box center [398, 209] width 146 height 17
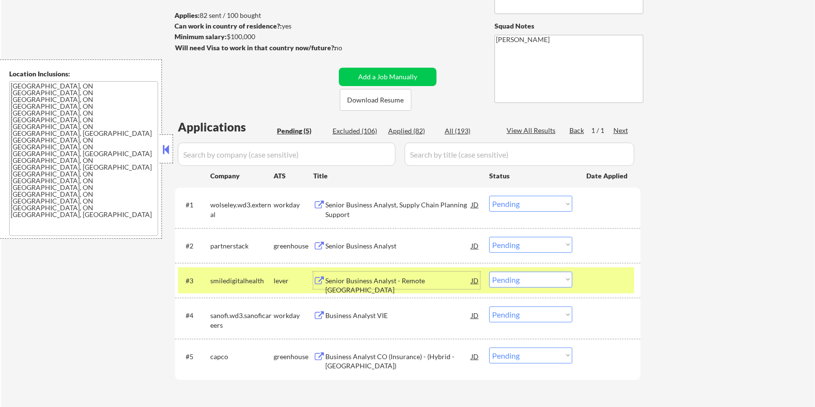
scroll to position [64, 0]
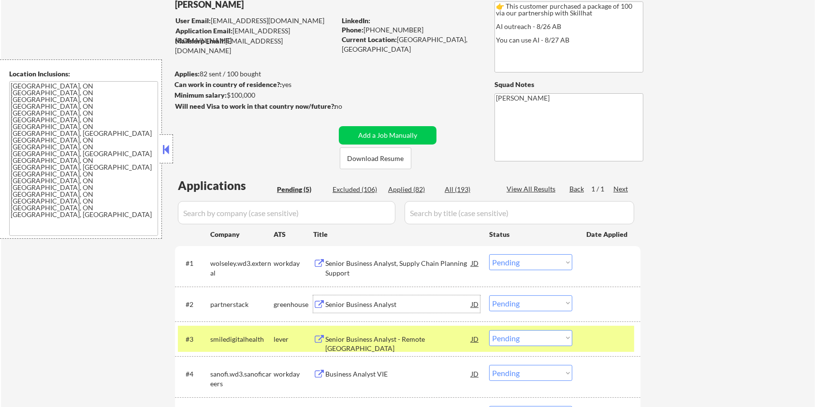
click at [367, 301] on div "Senior Business Analyst" at bounding box center [398, 305] width 146 height 10
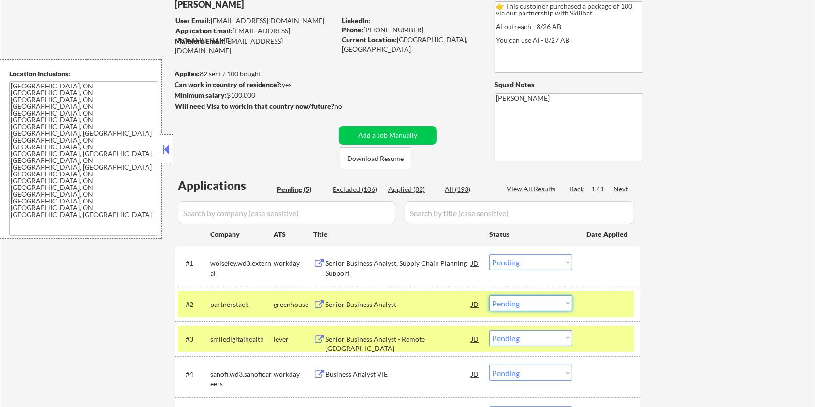
click at [518, 307] on select "Choose an option... Pending Applied Excluded (Questions) Excluded (Expired) Exc…" at bounding box center [530, 303] width 83 height 16
click at [489, 295] on select "Choose an option... Pending Applied Excluded (Questions) Excluded (Expired) Exc…" at bounding box center [530, 303] width 83 height 16
select select ""pending""
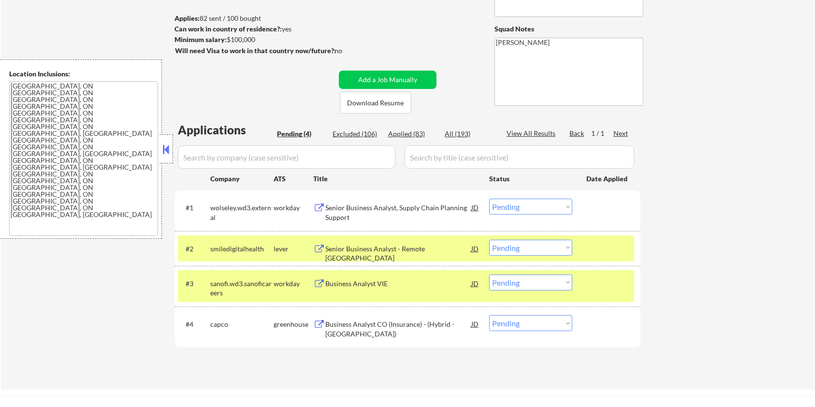
scroll to position [129, 0]
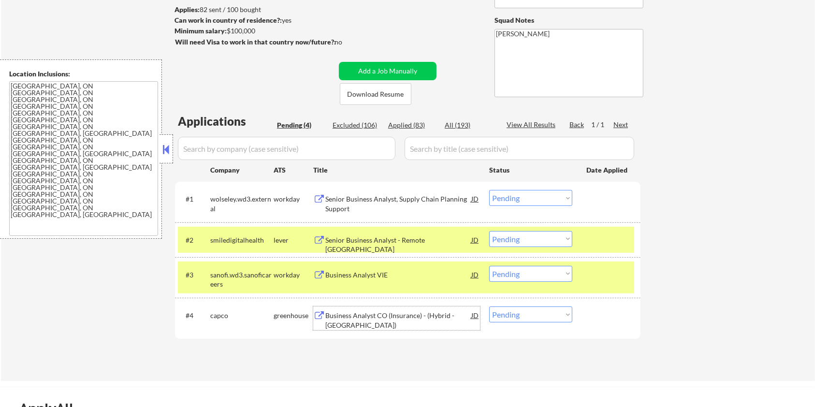
click at [356, 313] on div "Business Analyst CO (Insurance) - (Hybrid - Toronto)" at bounding box center [398, 320] width 146 height 19
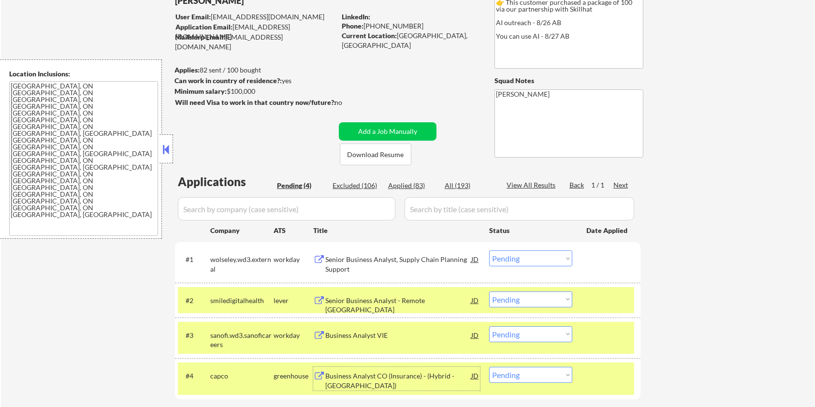
scroll to position [0, 0]
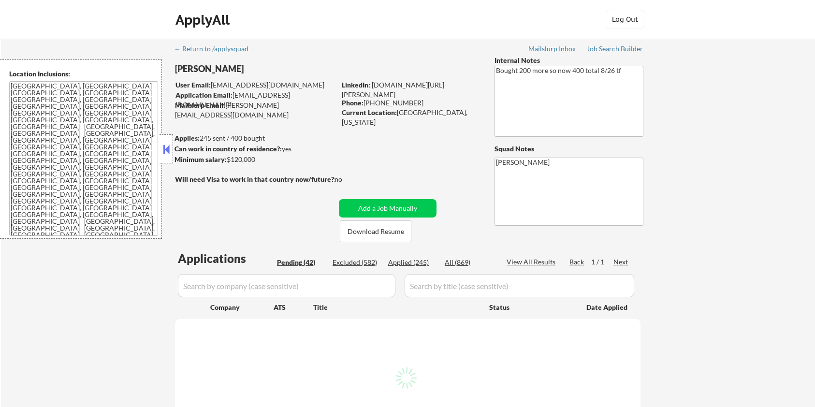
select select ""pending""
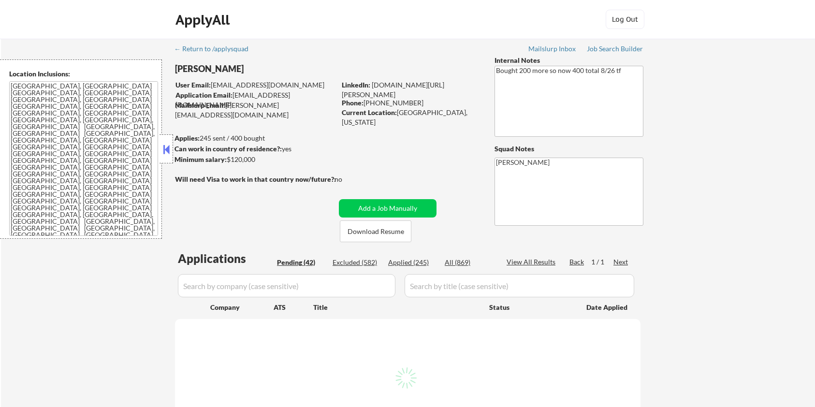
select select ""pending""
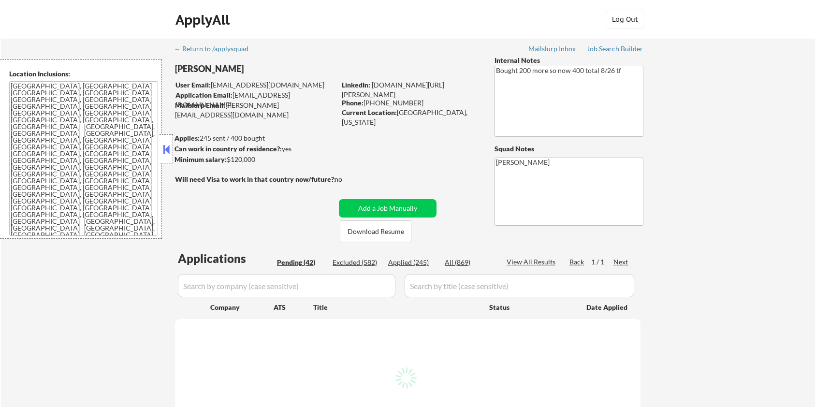
select select ""pending""
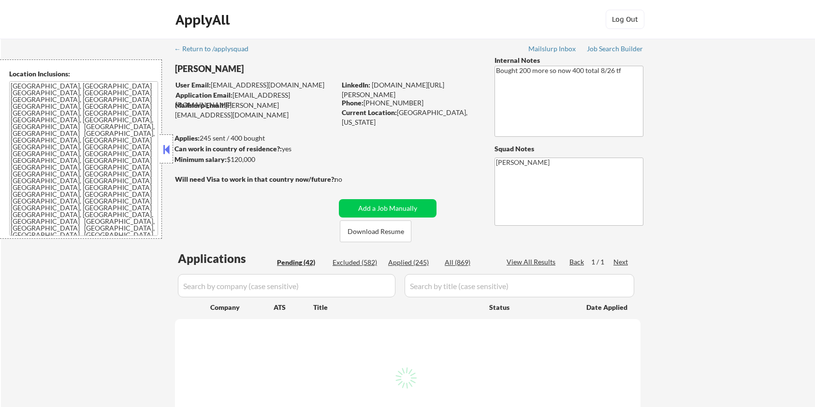
select select ""pending""
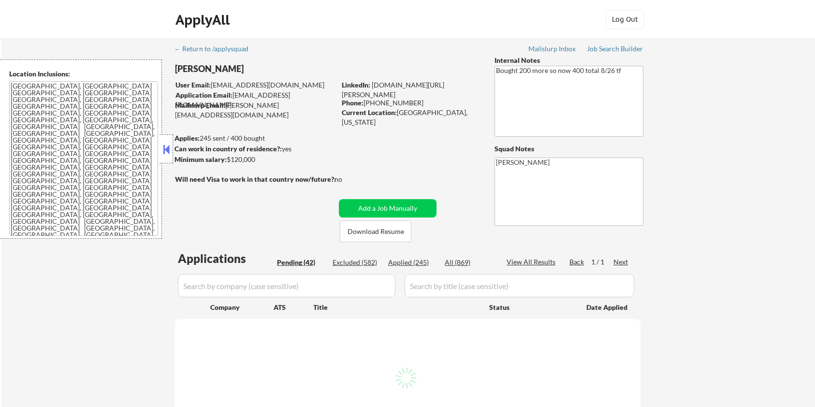
select select ""pending""
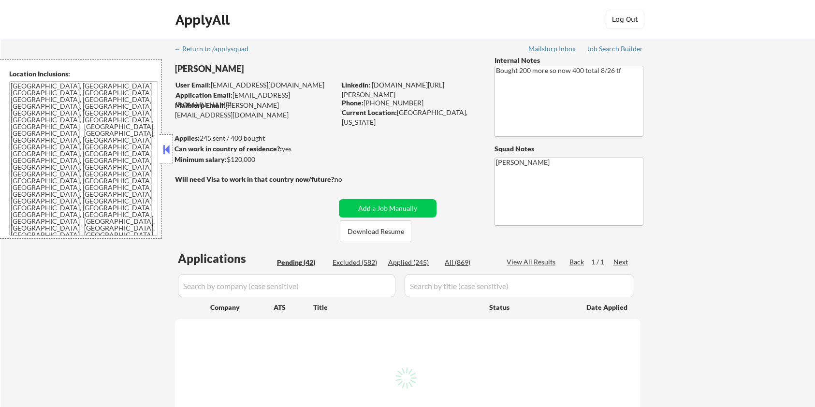
select select ""pending""
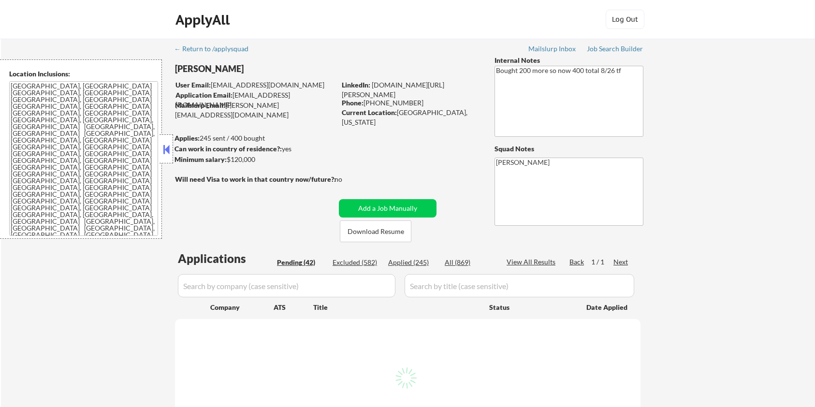
select select ""pending""
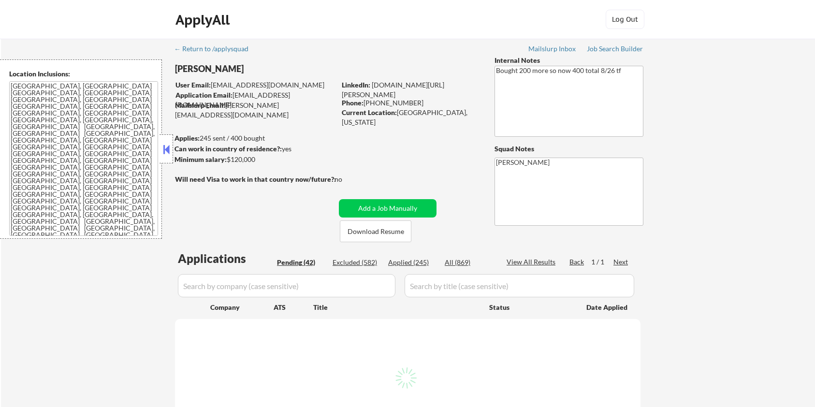
select select ""pending""
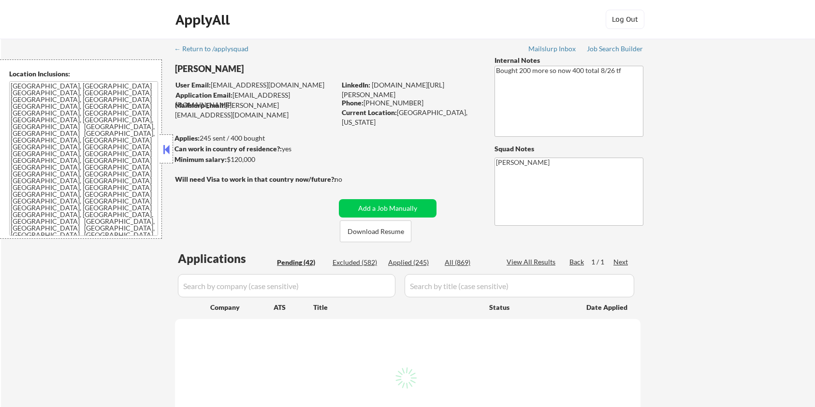
select select ""pending""
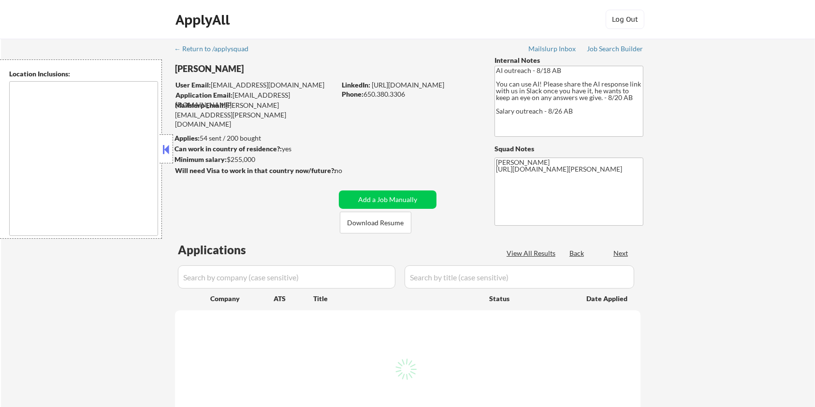
select select ""pending""
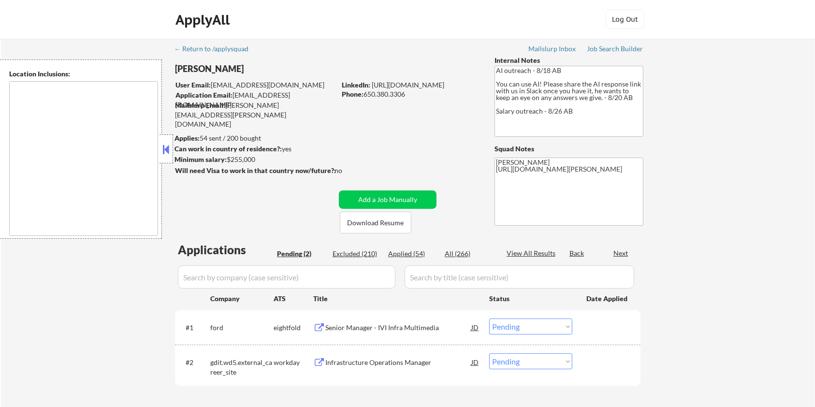
type textarea "[GEOGRAPHIC_DATA], [GEOGRAPHIC_DATA] [GEOGRAPHIC_DATA], [GEOGRAPHIC_DATA] [GEOG…"
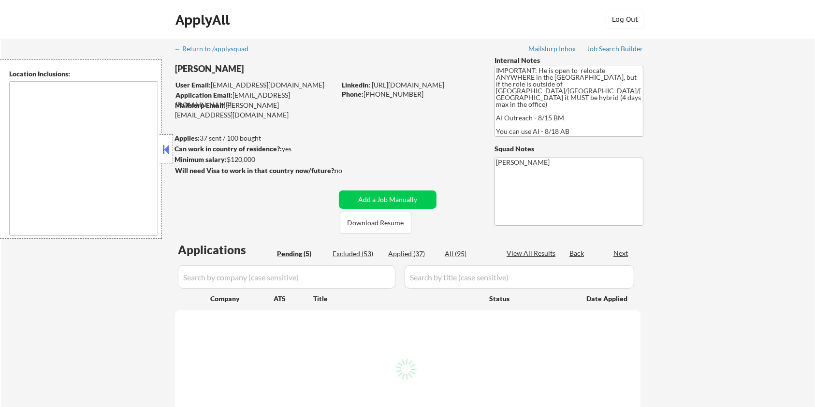
select select ""pending""
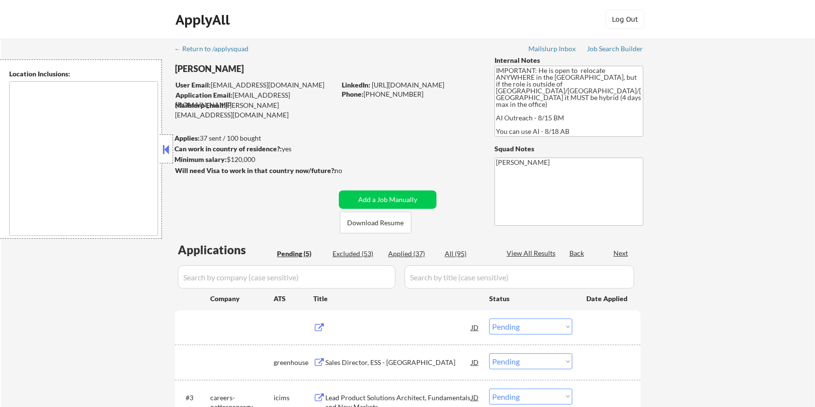
type textarea "country:US"
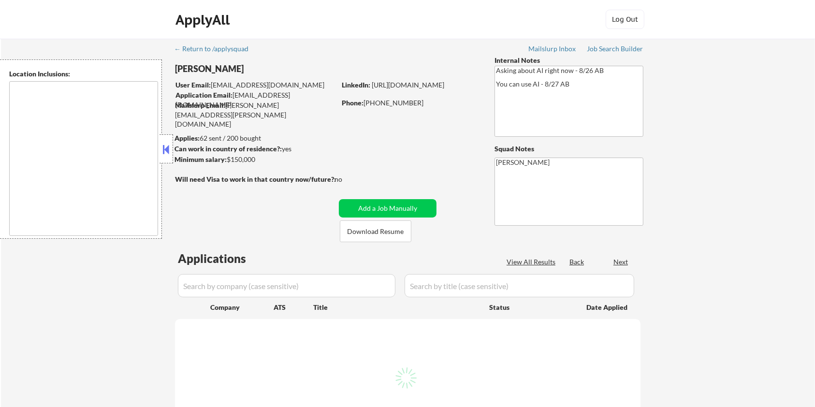
select select ""pending""
